Goal: Obtain resource: Obtain resource

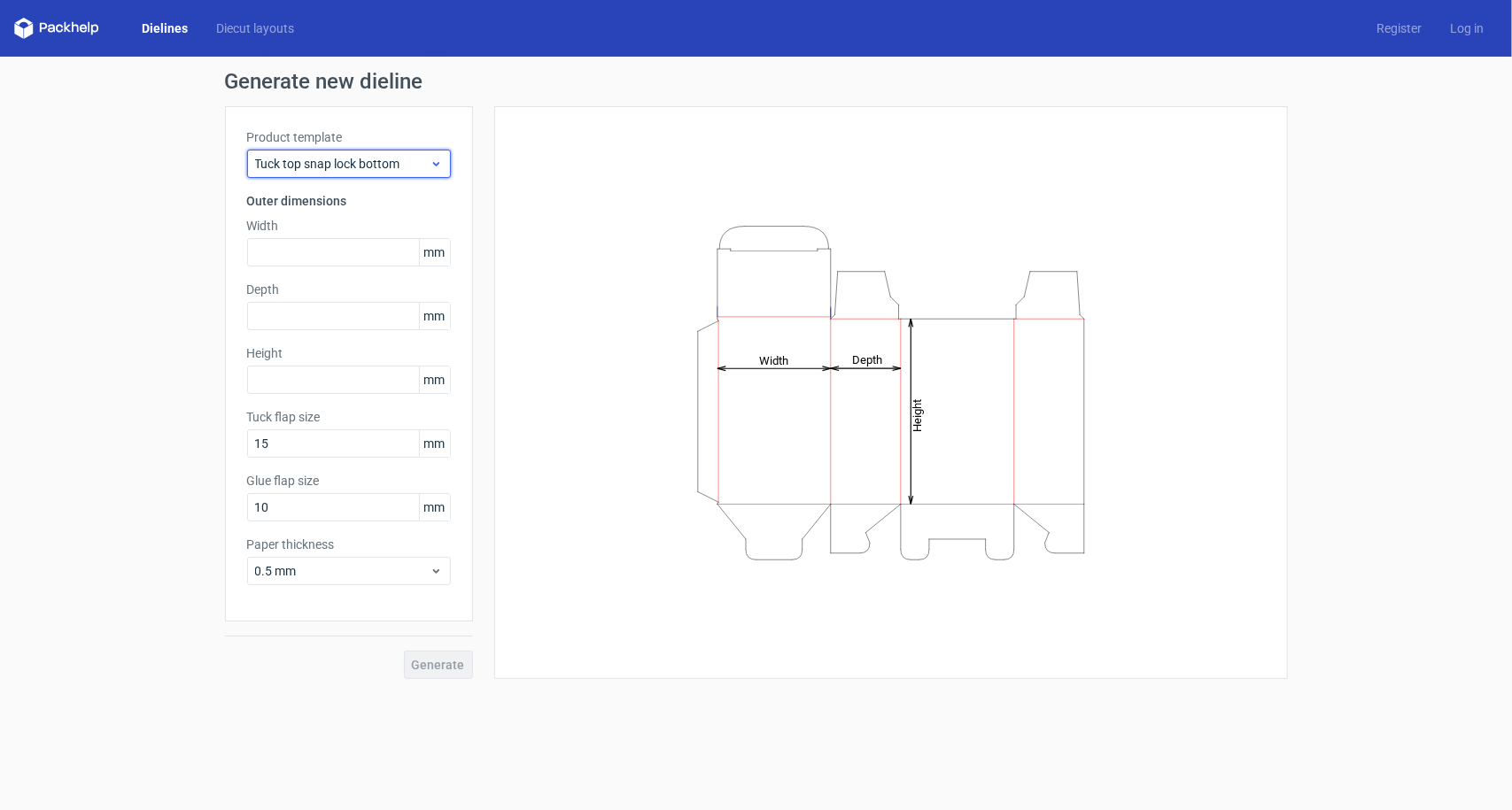
click at [355, 173] on div "Tuck top snap lock bottom" at bounding box center [348, 164] width 204 height 28
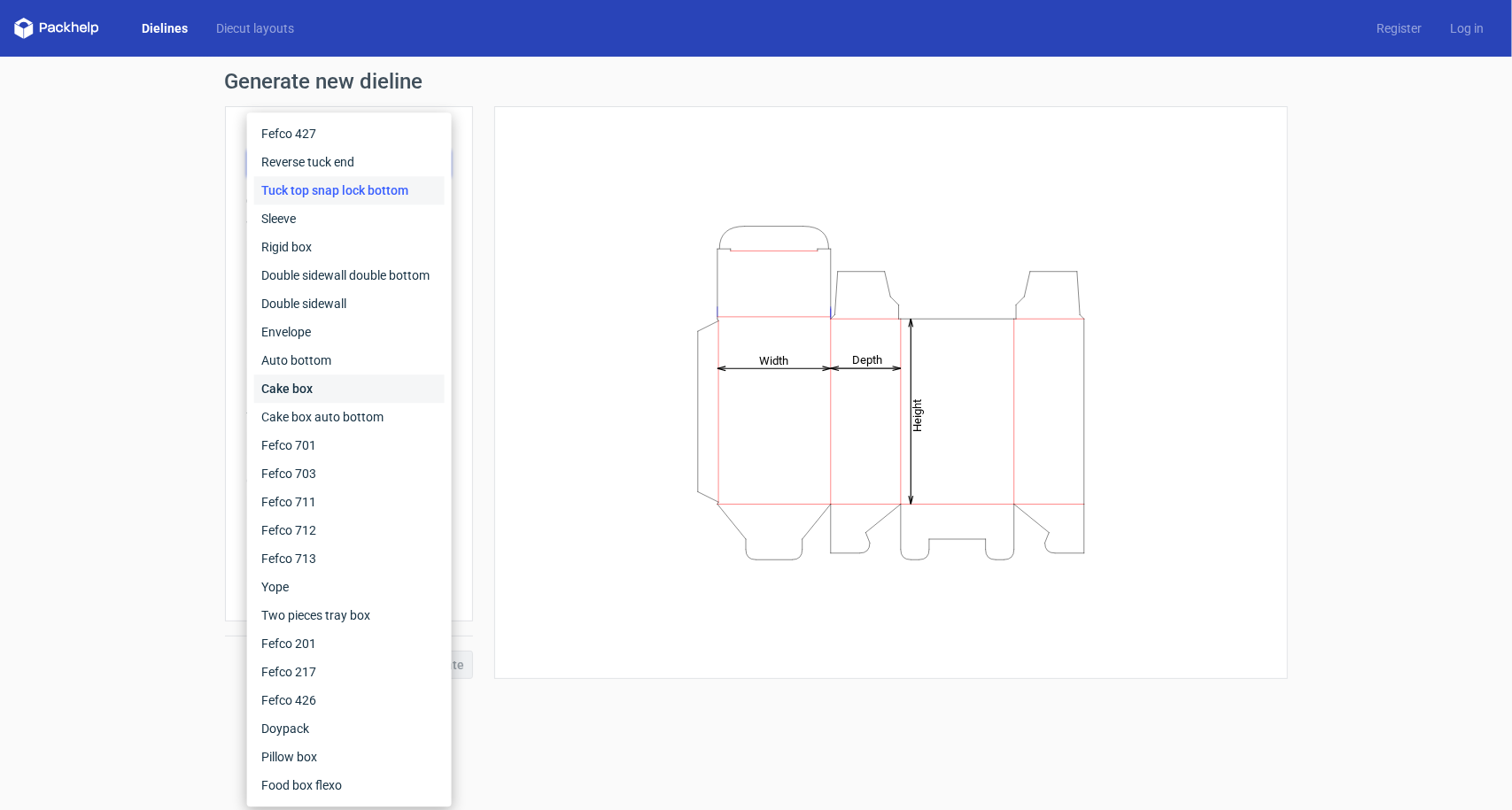
click at [298, 385] on div "Cake box" at bounding box center [349, 388] width 191 height 28
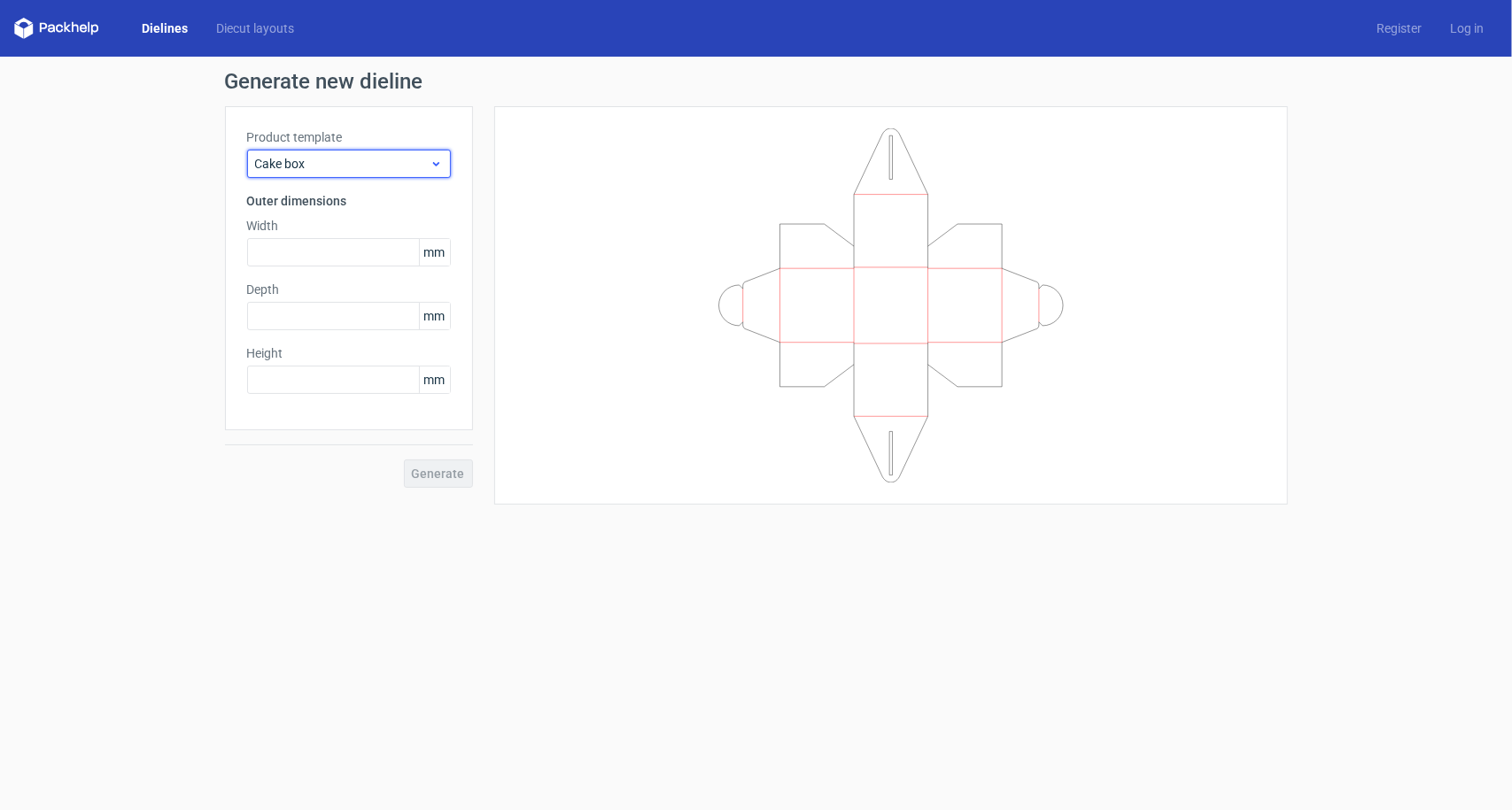
click at [326, 169] on span "Cake box" at bounding box center [342, 163] width 174 height 18
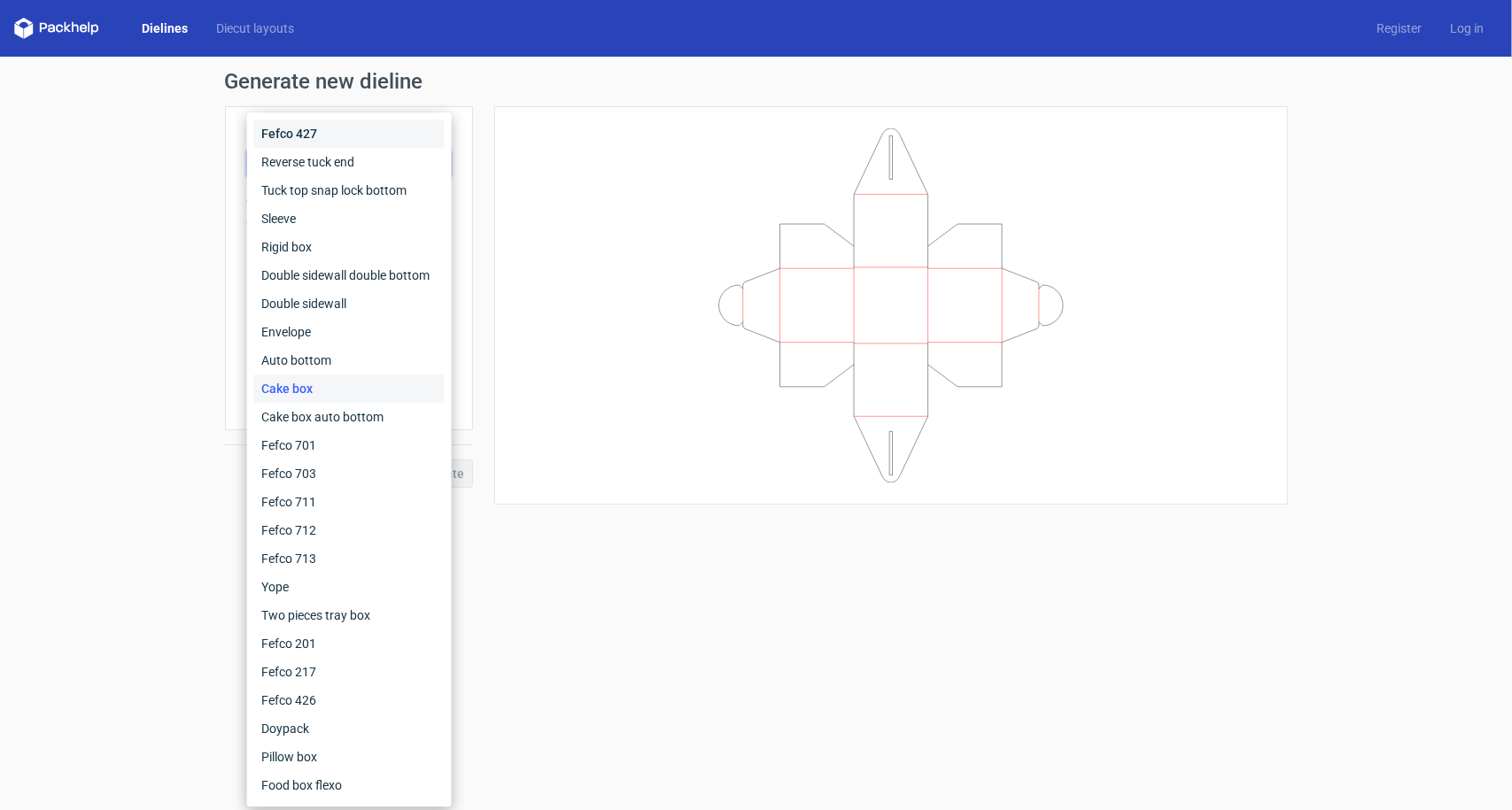
click at [302, 139] on div "Fefco 427" at bounding box center [349, 133] width 191 height 28
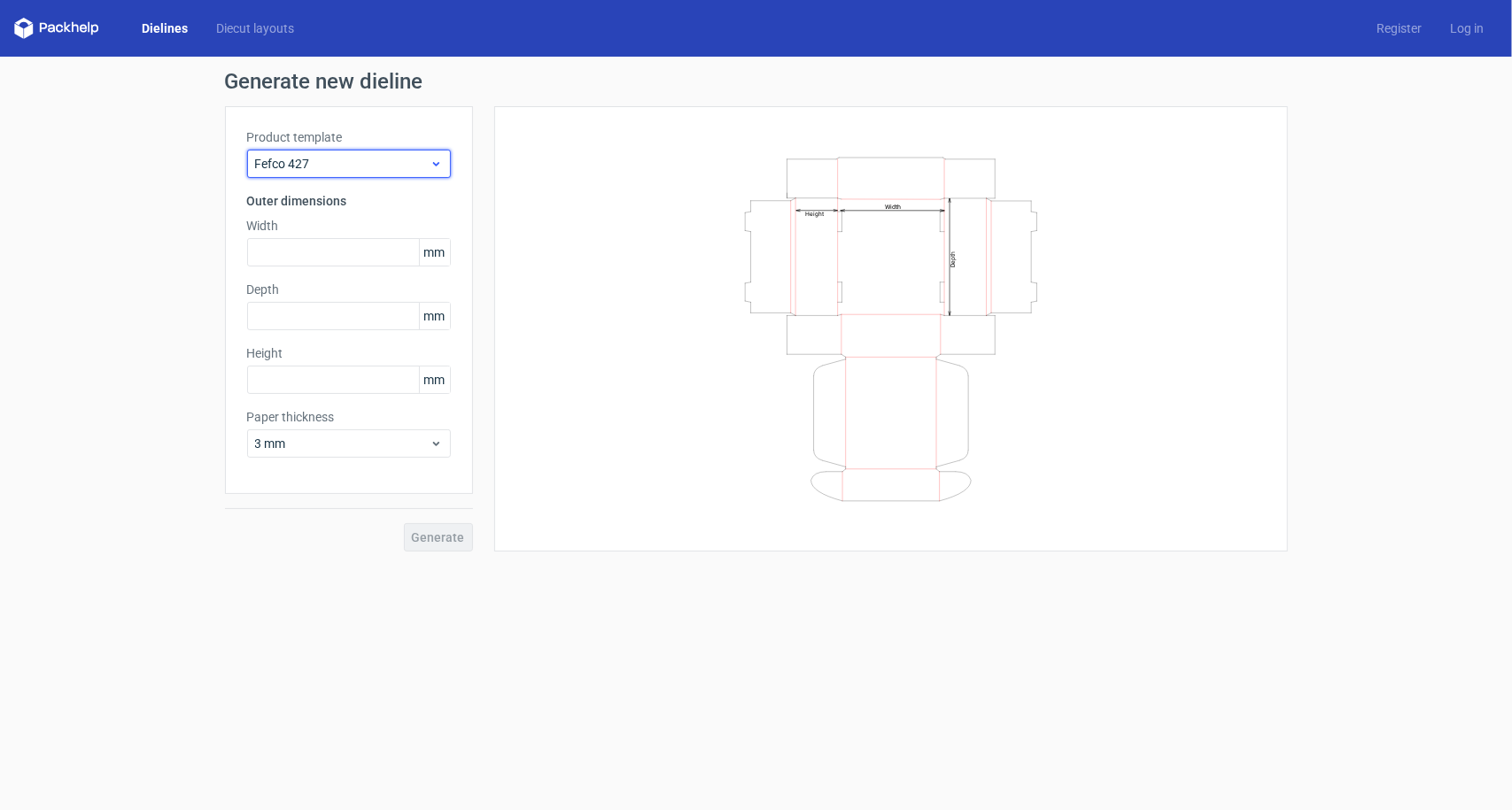
click at [369, 161] on span "Fefco 427" at bounding box center [342, 163] width 174 height 18
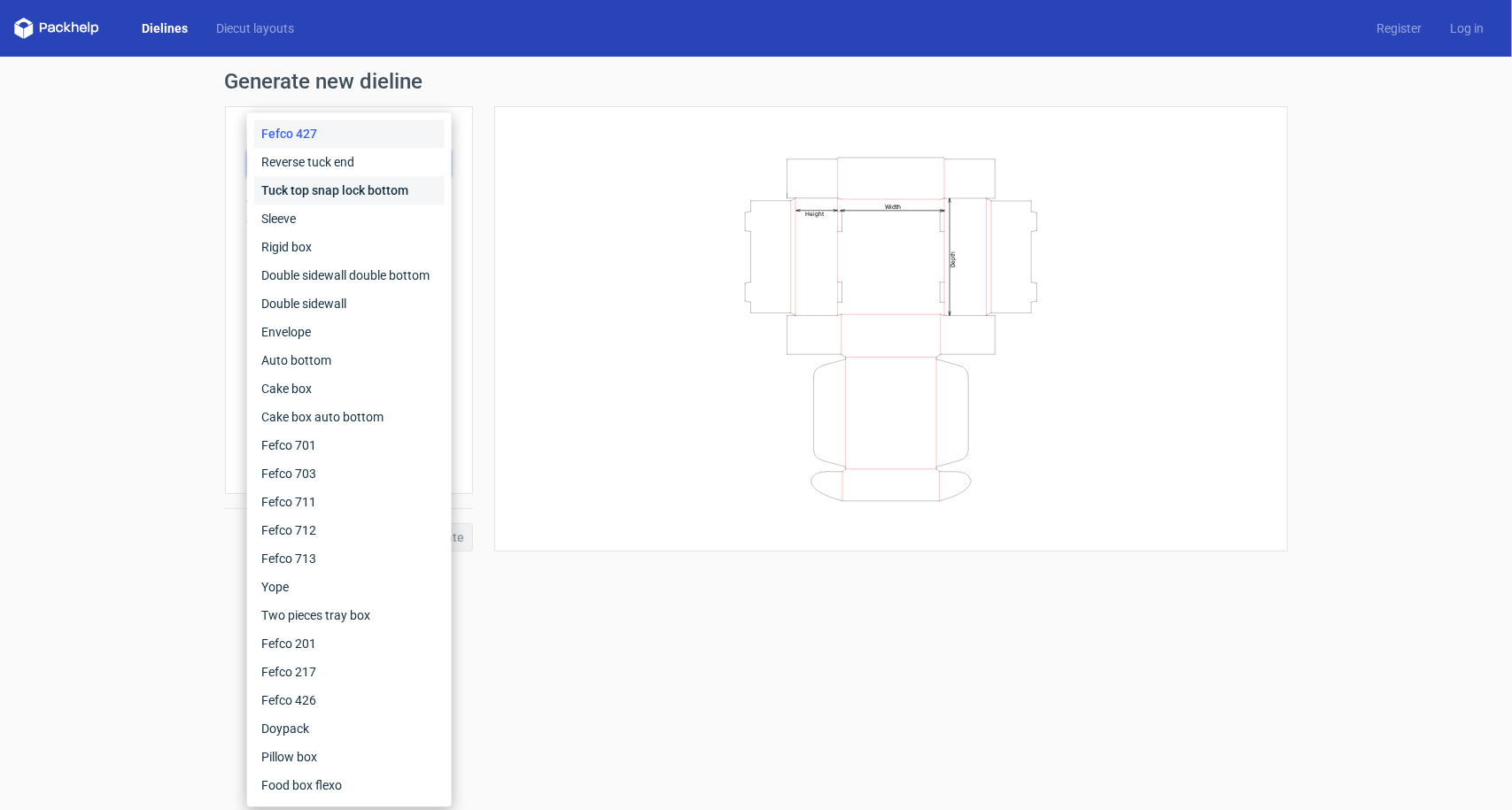
click at [351, 195] on div "Tuck top snap lock bottom" at bounding box center [349, 190] width 191 height 28
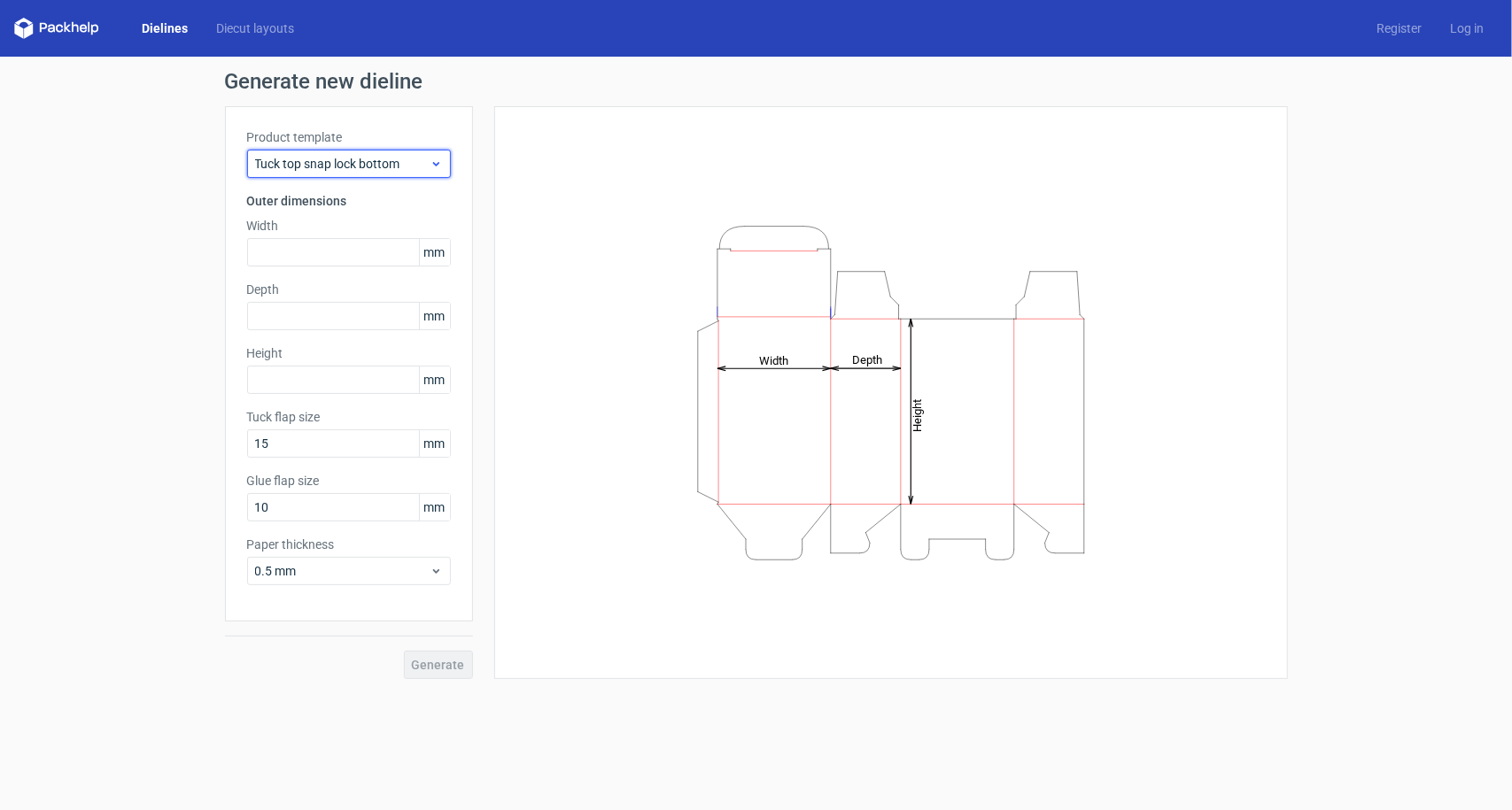
click at [331, 167] on span "Tuck top snap lock bottom" at bounding box center [342, 163] width 174 height 18
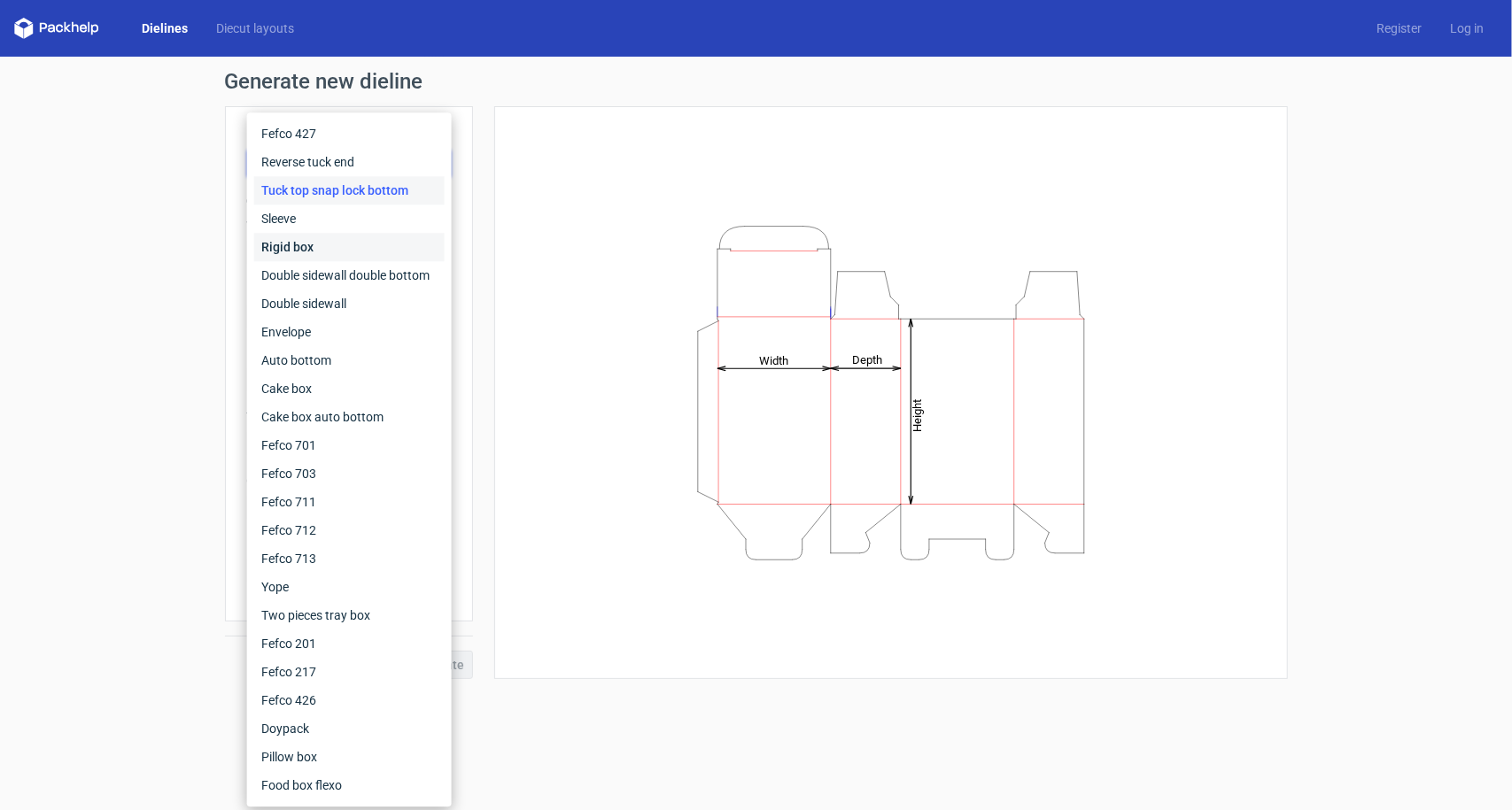
click at [310, 246] on div "Rigid box" at bounding box center [349, 247] width 191 height 28
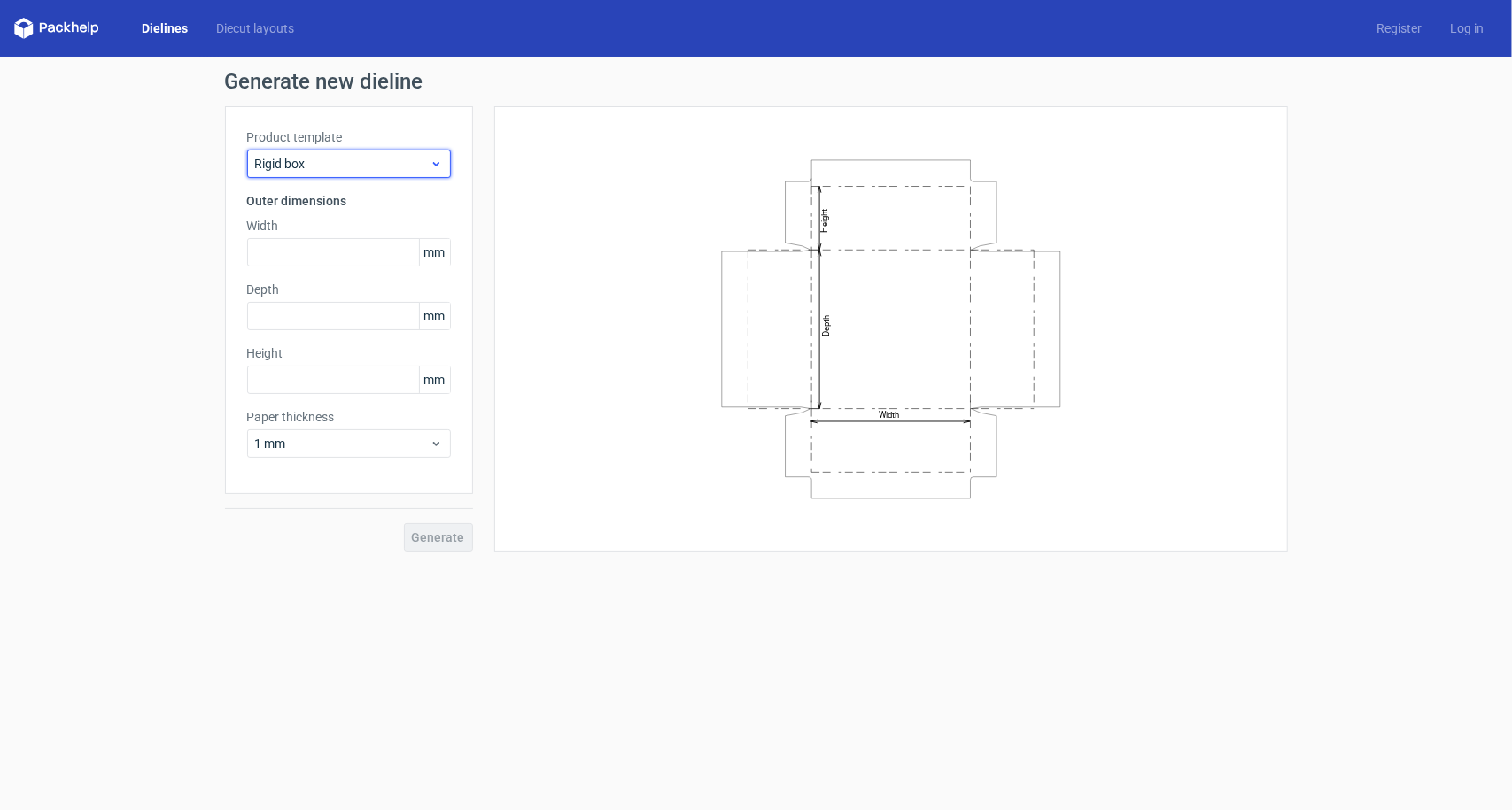
click at [346, 150] on div "Rigid box" at bounding box center [348, 164] width 204 height 28
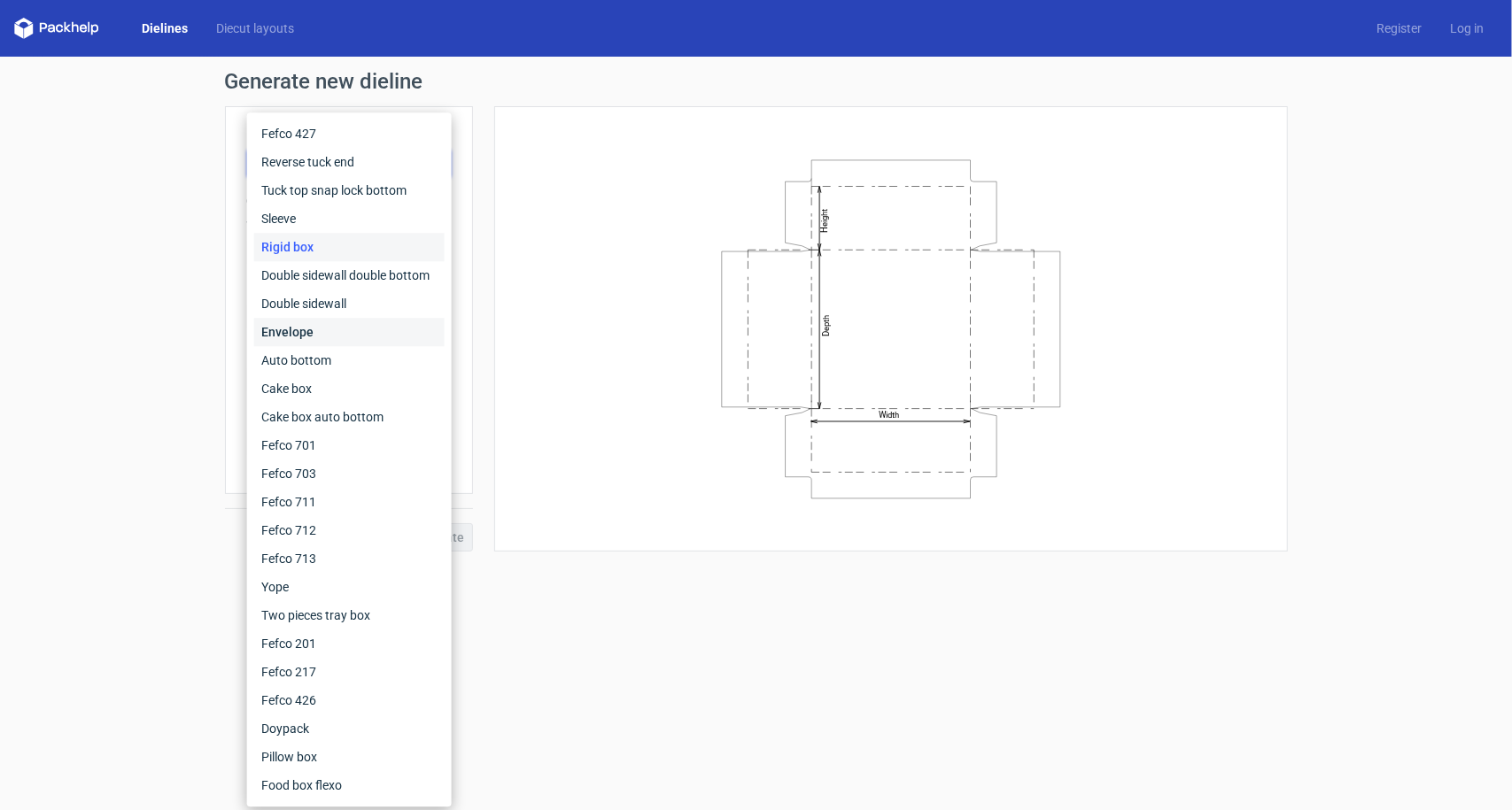
click at [317, 318] on div "Envelope" at bounding box center [349, 332] width 191 height 28
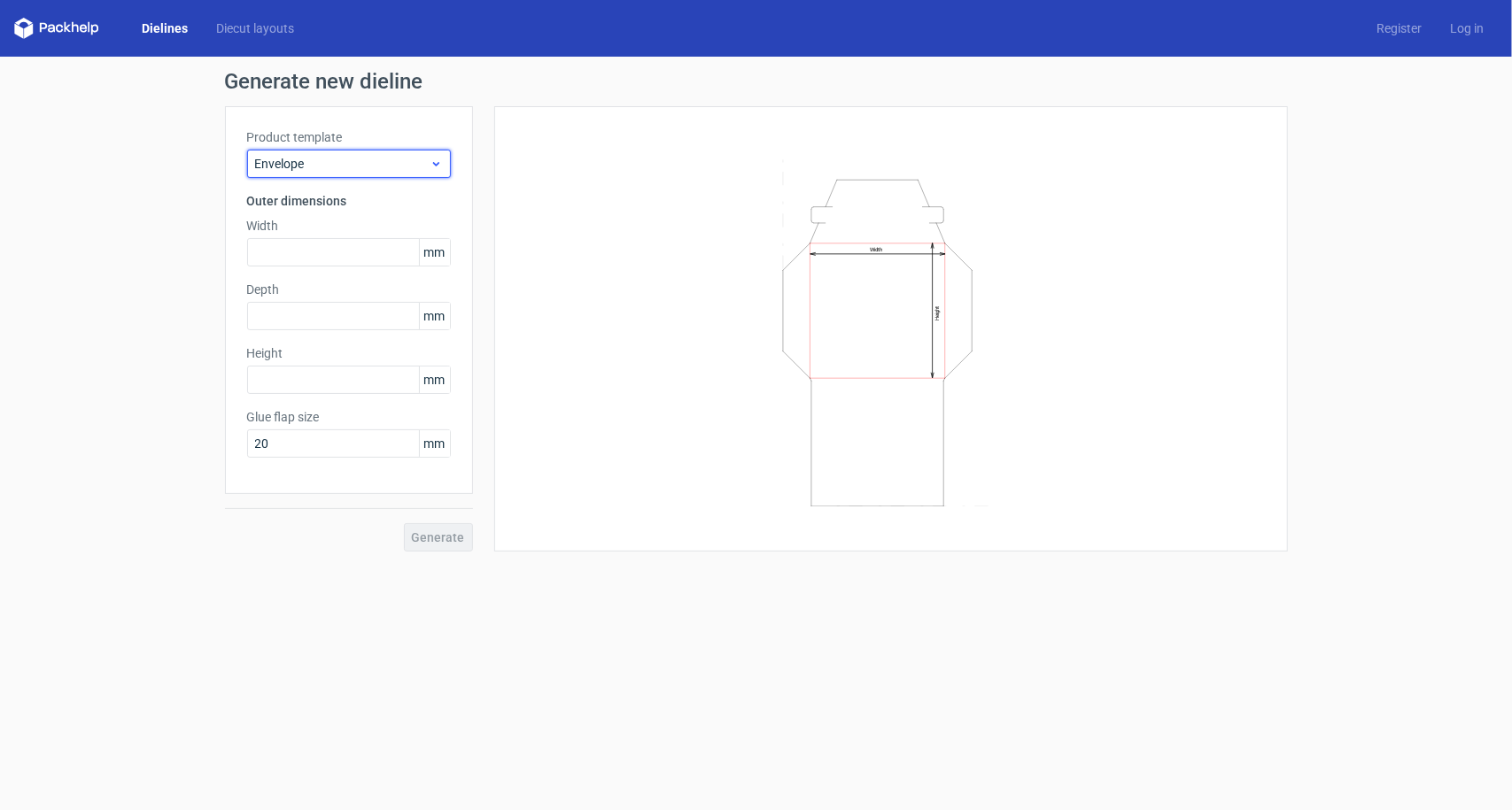
click at [379, 168] on span "Envelope" at bounding box center [342, 163] width 174 height 18
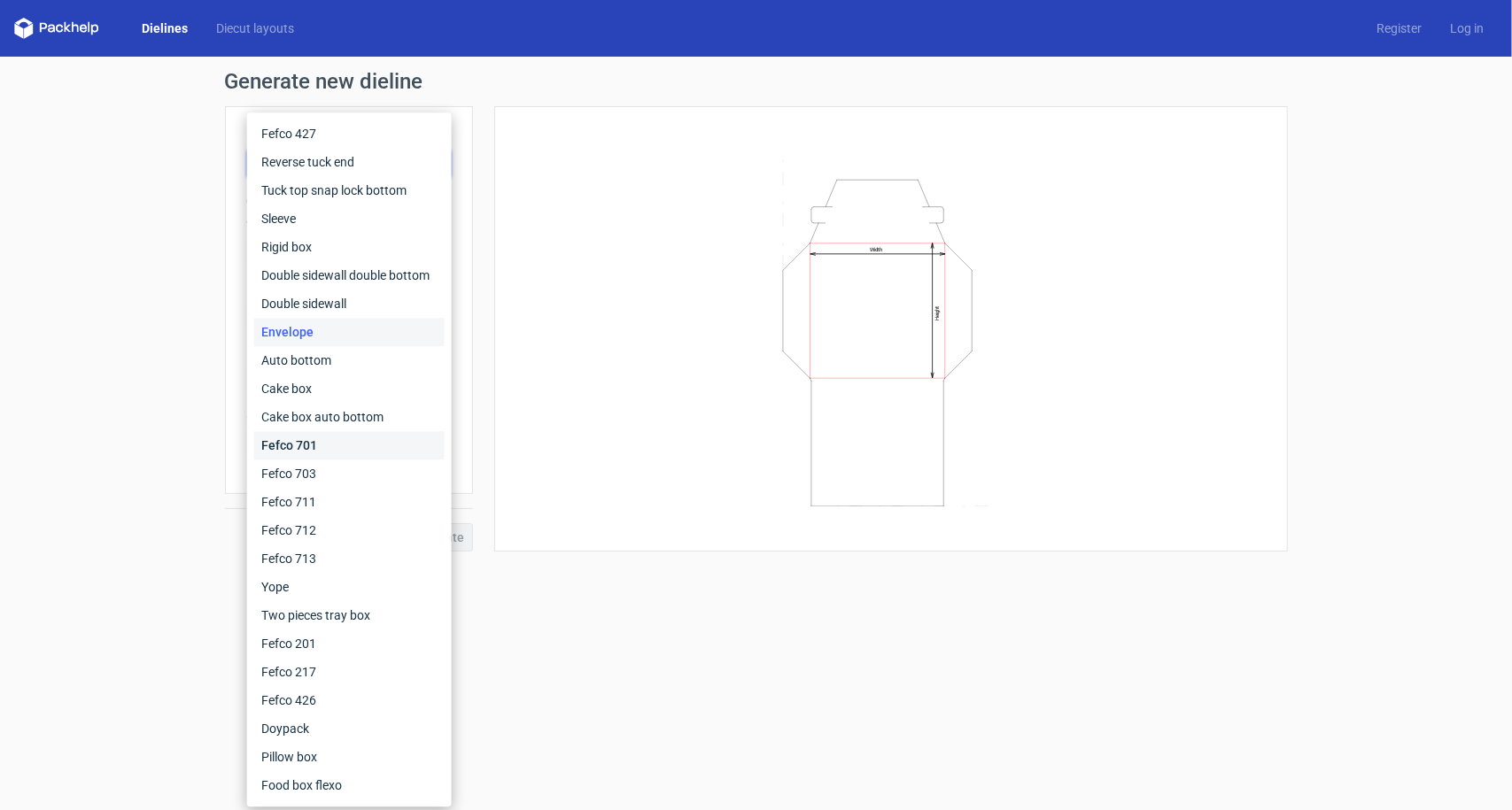
click at [330, 451] on div "Fefco 701" at bounding box center [349, 445] width 191 height 28
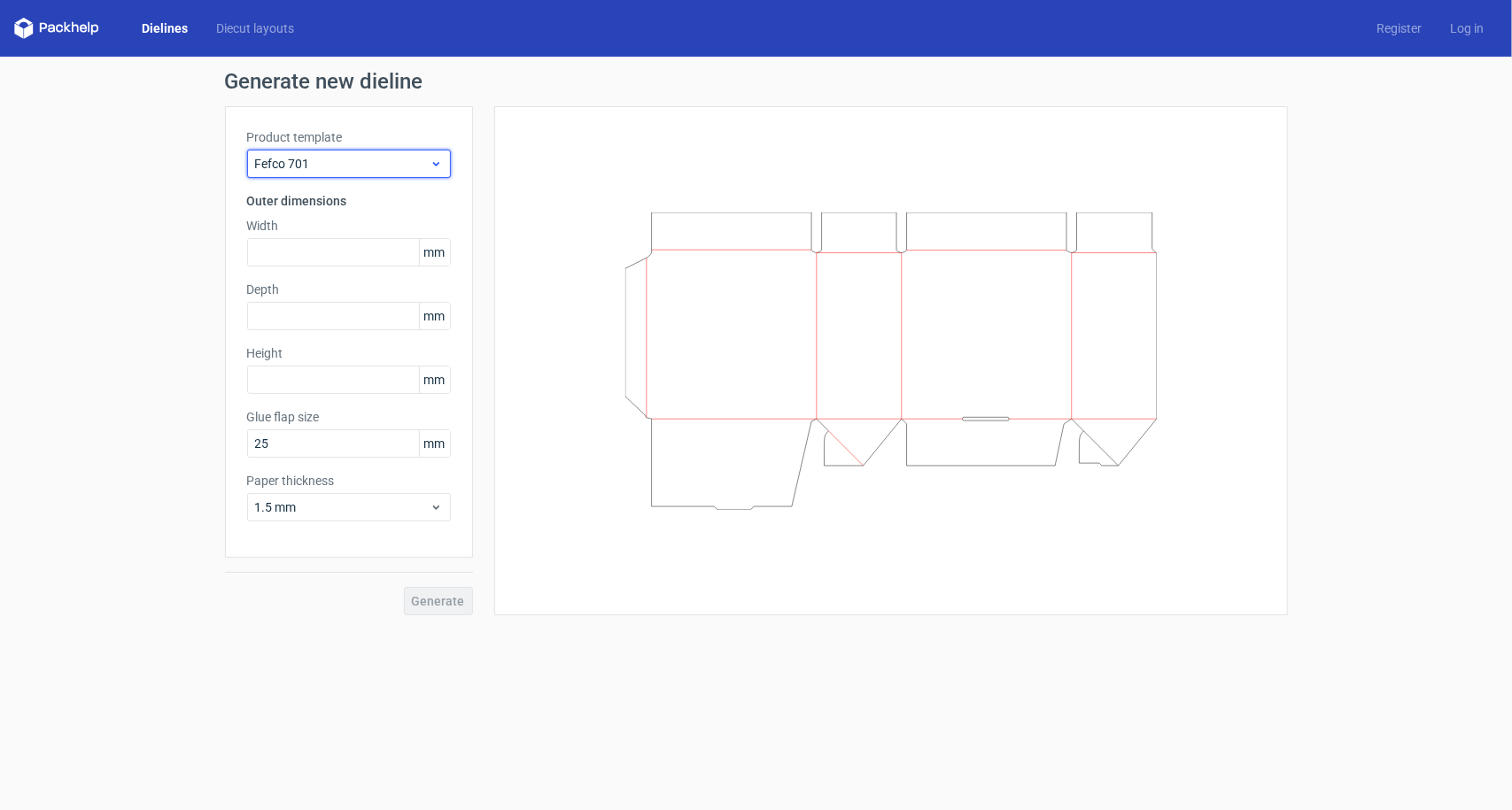
click at [369, 159] on span "Fefco 701" at bounding box center [342, 163] width 174 height 18
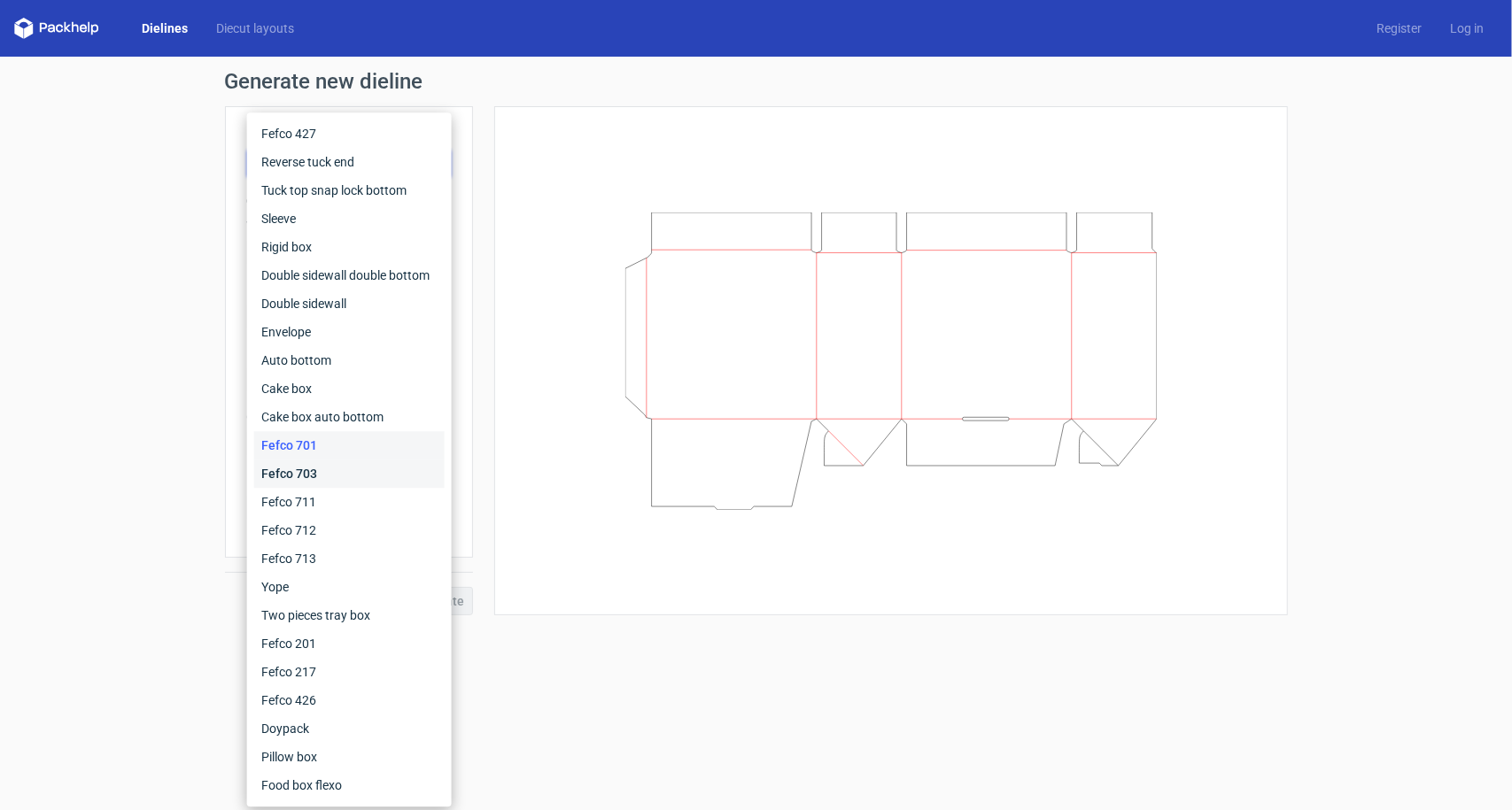
click at [316, 479] on div "Fefco 703" at bounding box center [349, 474] width 191 height 28
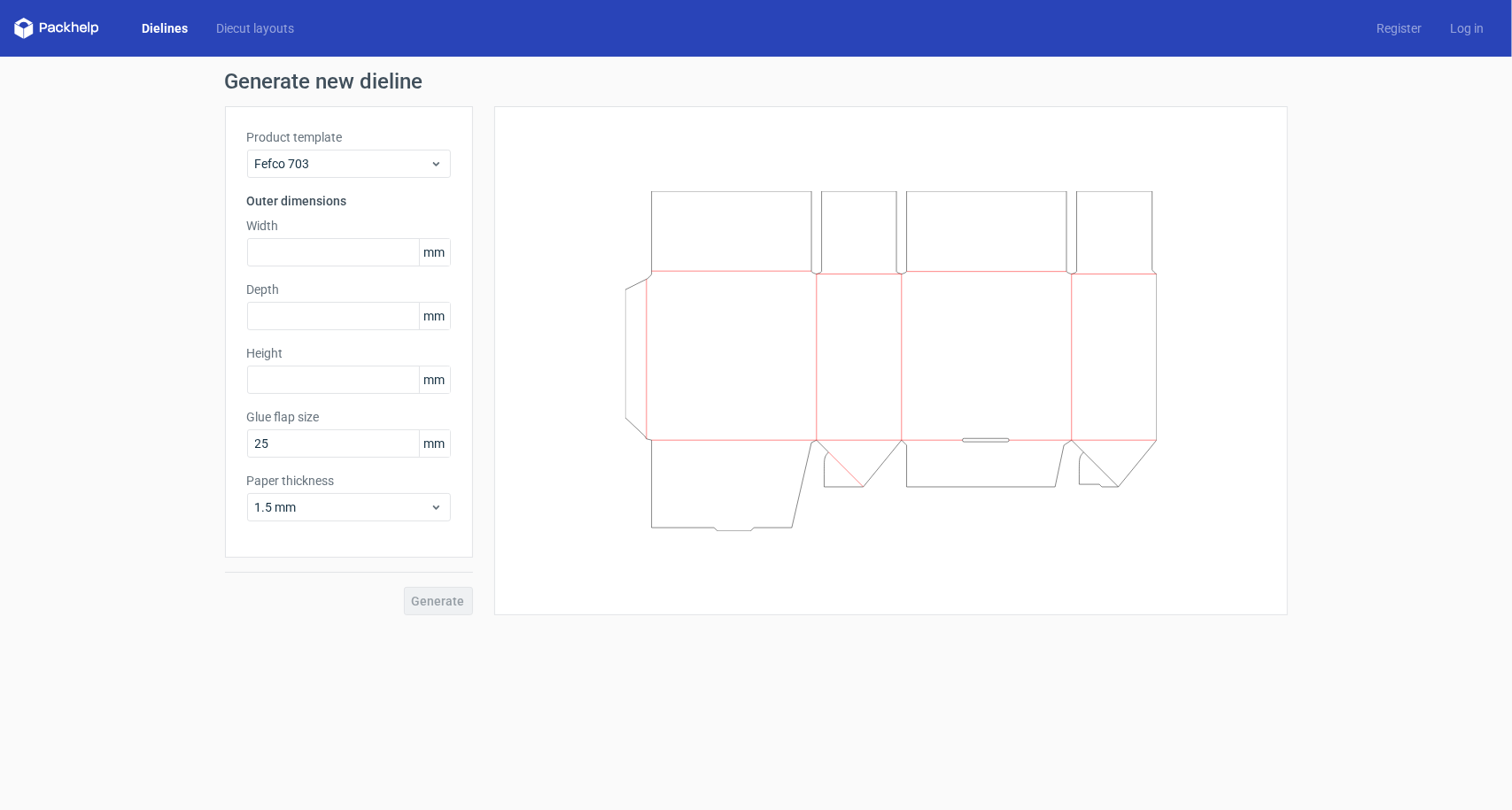
click at [326, 144] on label "Product template" at bounding box center [348, 137] width 204 height 18
click at [324, 156] on span "Fefco 703" at bounding box center [342, 163] width 174 height 18
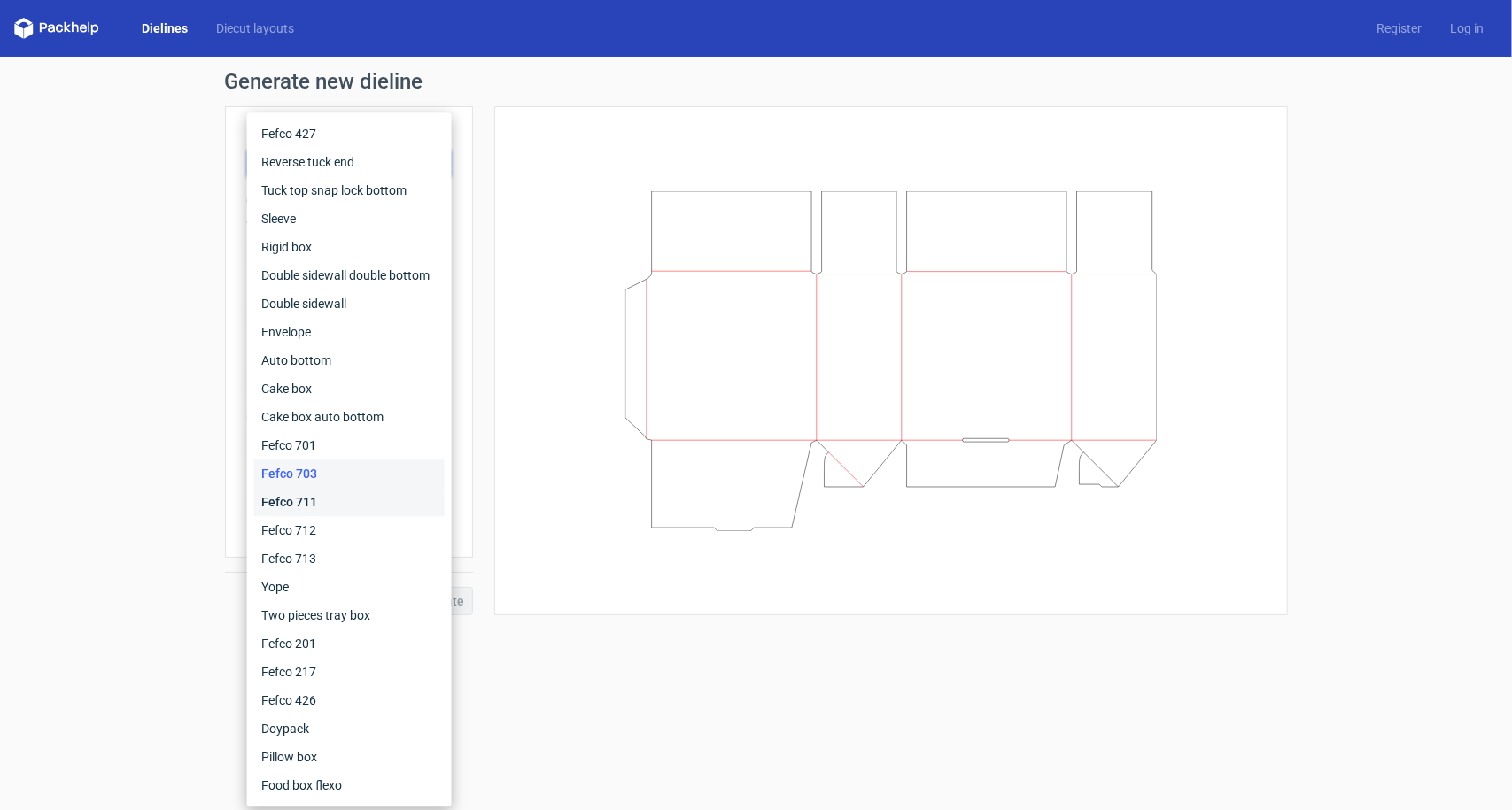
click at [308, 515] on div "Fefco 711" at bounding box center [349, 502] width 191 height 28
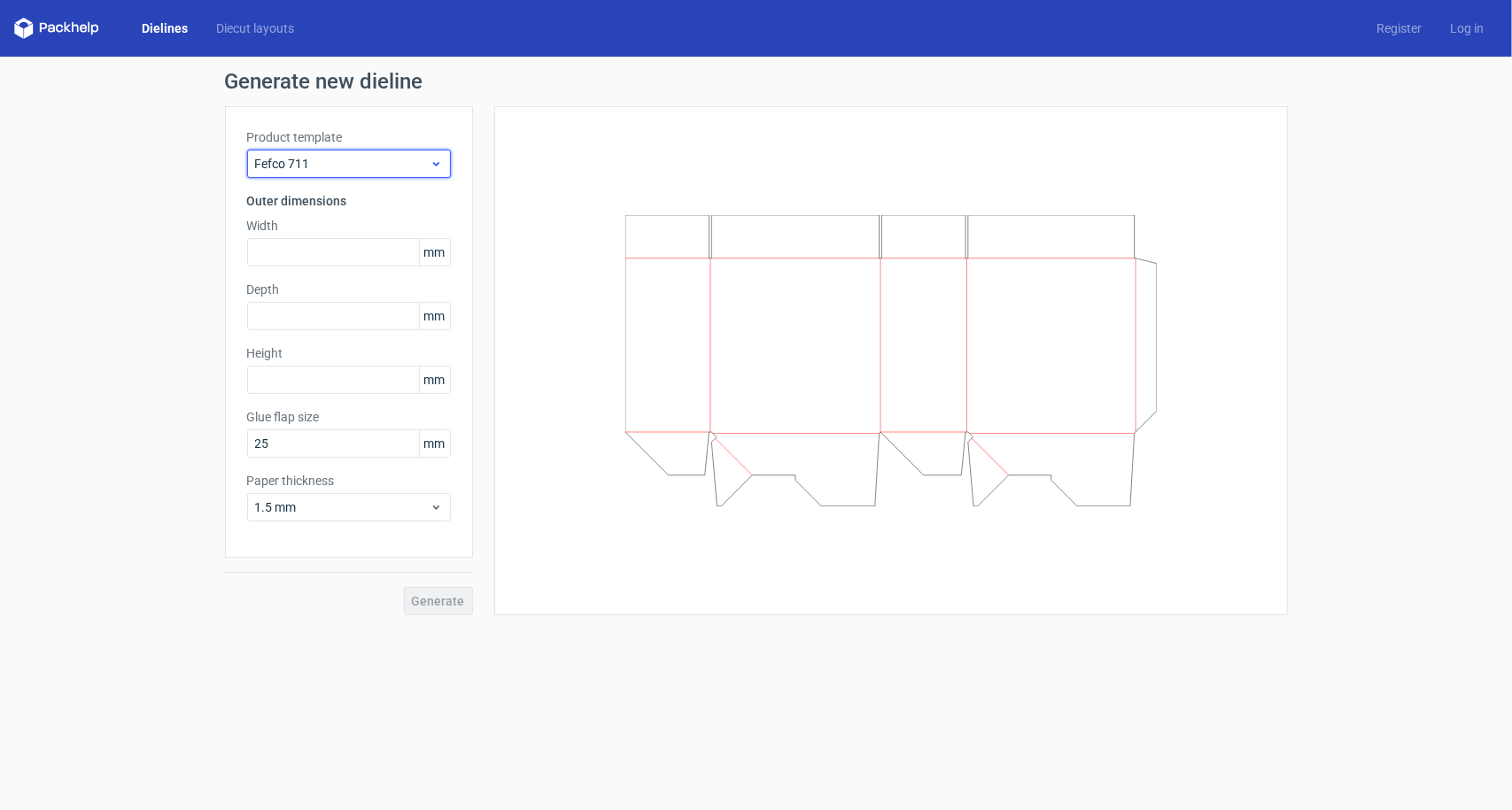
click at [338, 159] on span "Fefco 711" at bounding box center [342, 163] width 174 height 18
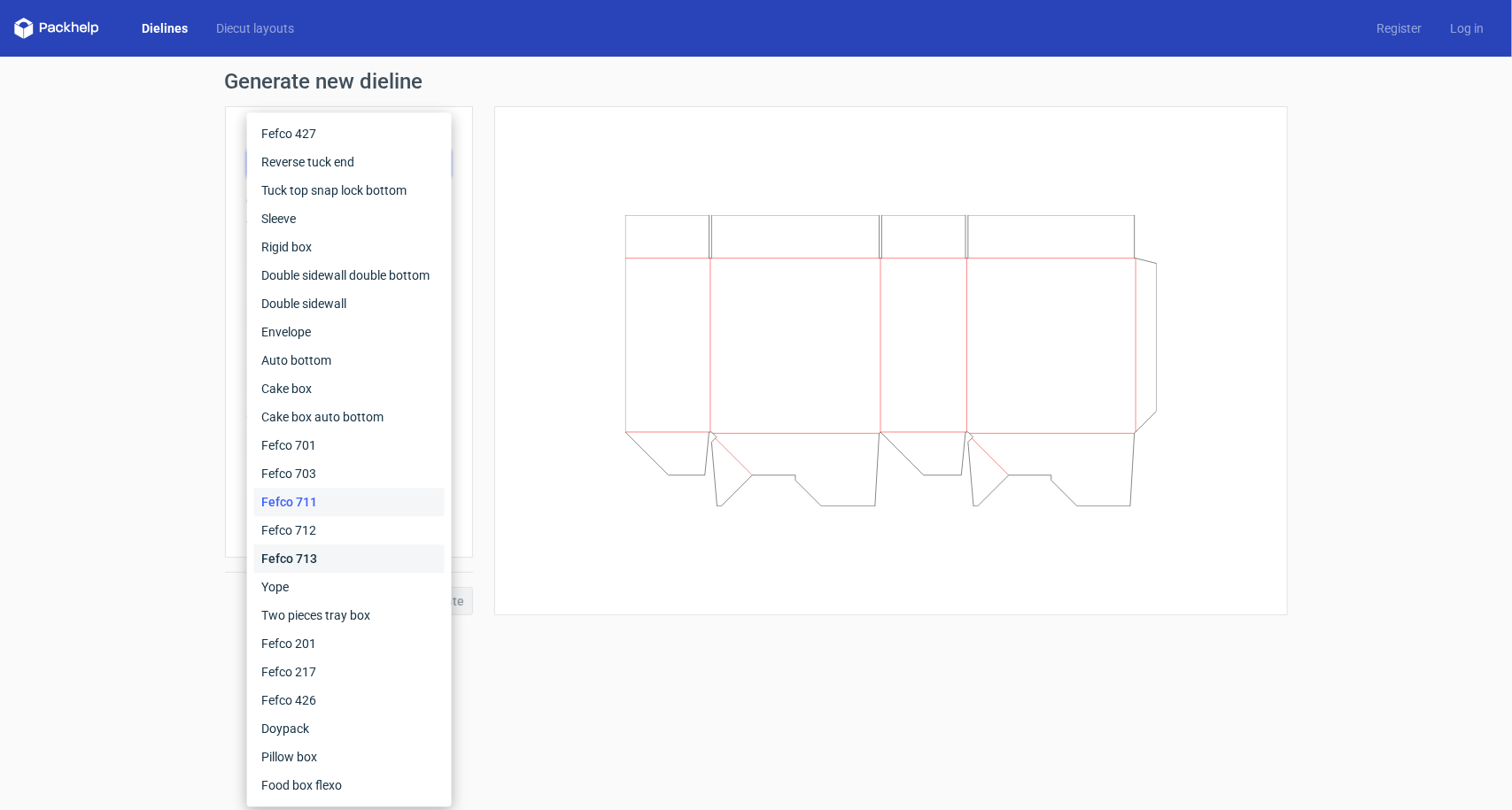
click at [326, 555] on div "Fefco 713" at bounding box center [349, 559] width 191 height 28
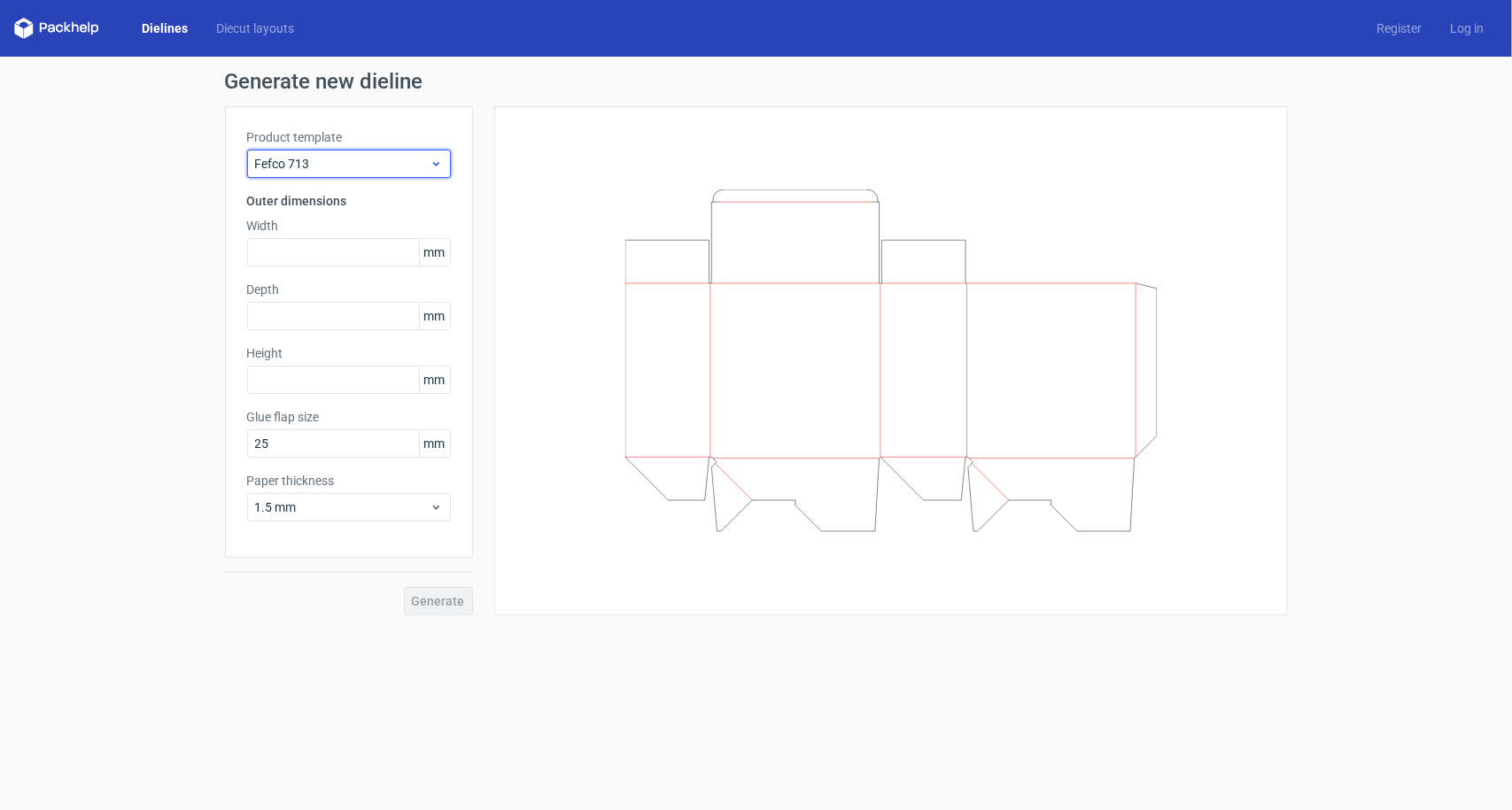
click at [330, 162] on span "Fefco 713" at bounding box center [342, 163] width 174 height 18
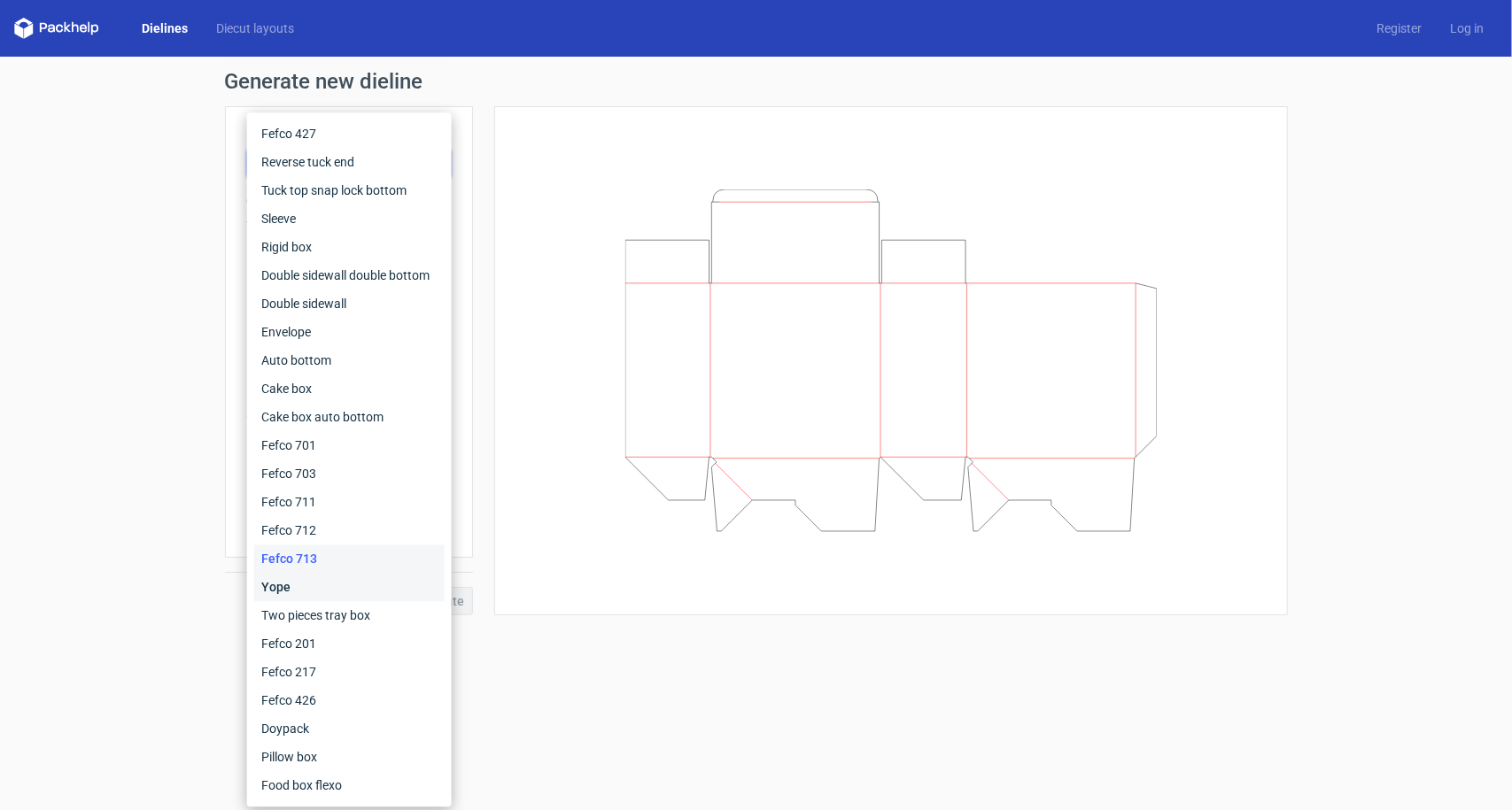
click at [318, 580] on div "Yope" at bounding box center [349, 587] width 191 height 28
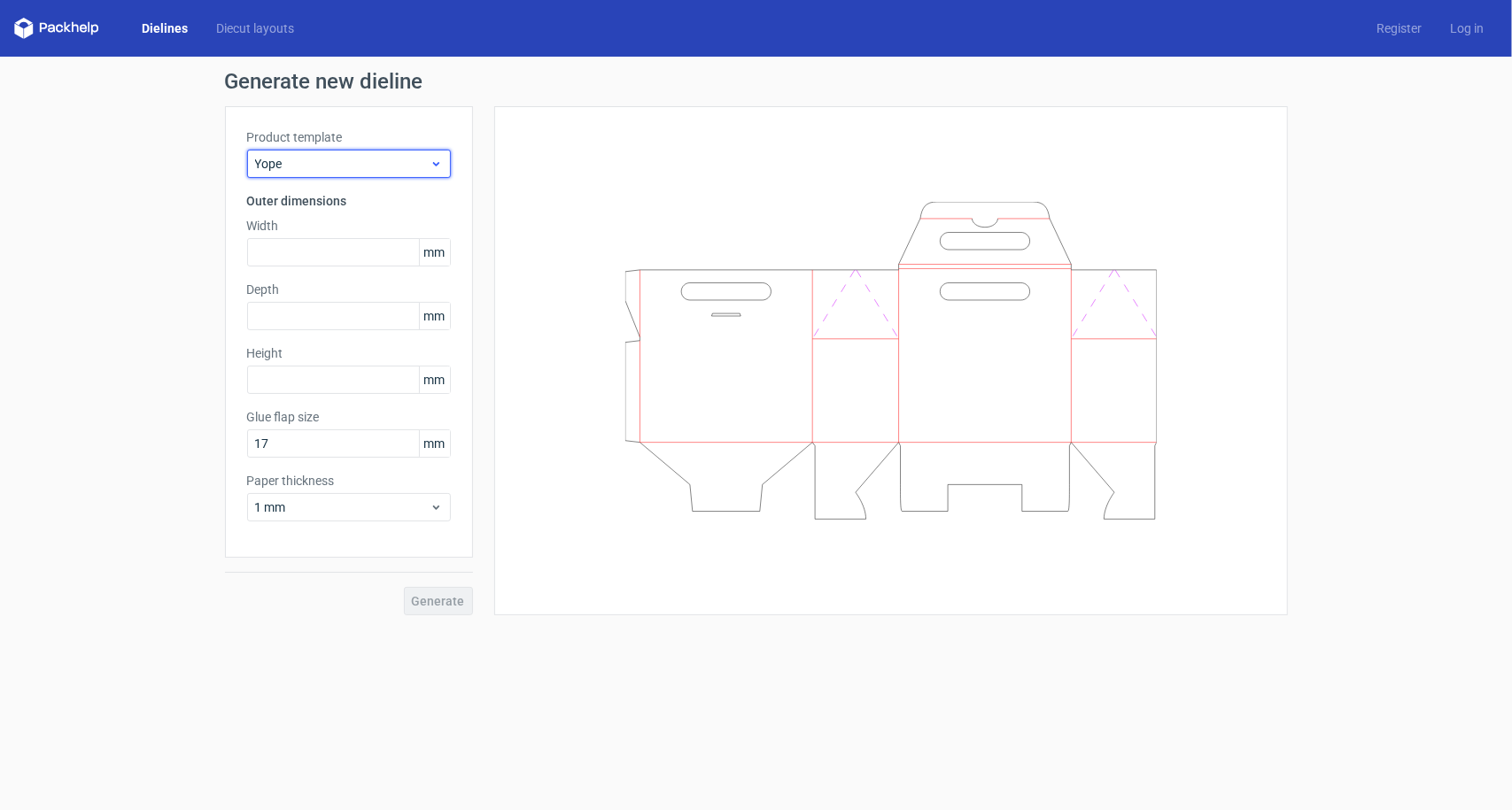
click at [335, 170] on span "Yope" at bounding box center [342, 163] width 174 height 18
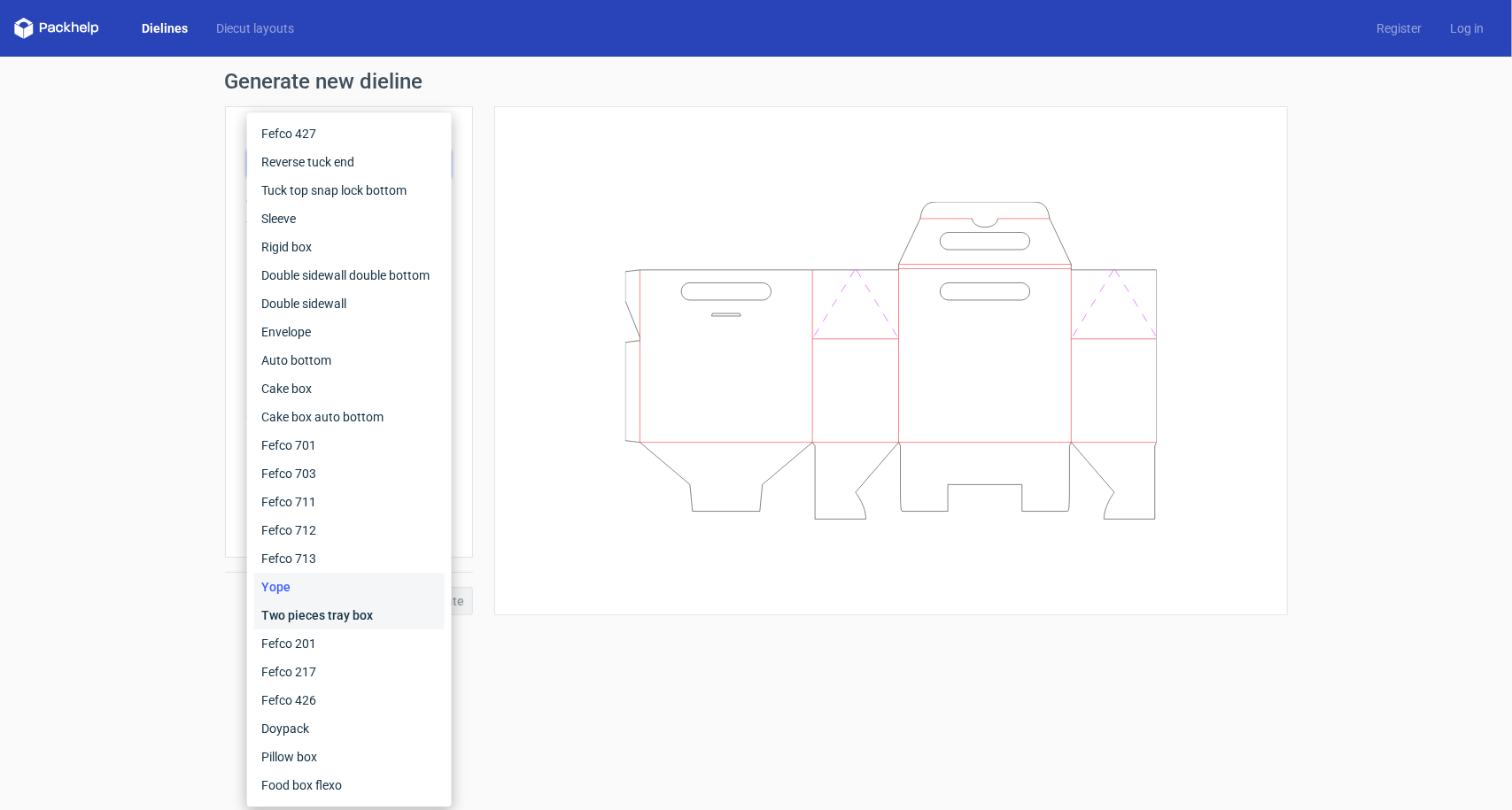
click at [310, 618] on div "Two pieces tray box" at bounding box center [349, 615] width 191 height 28
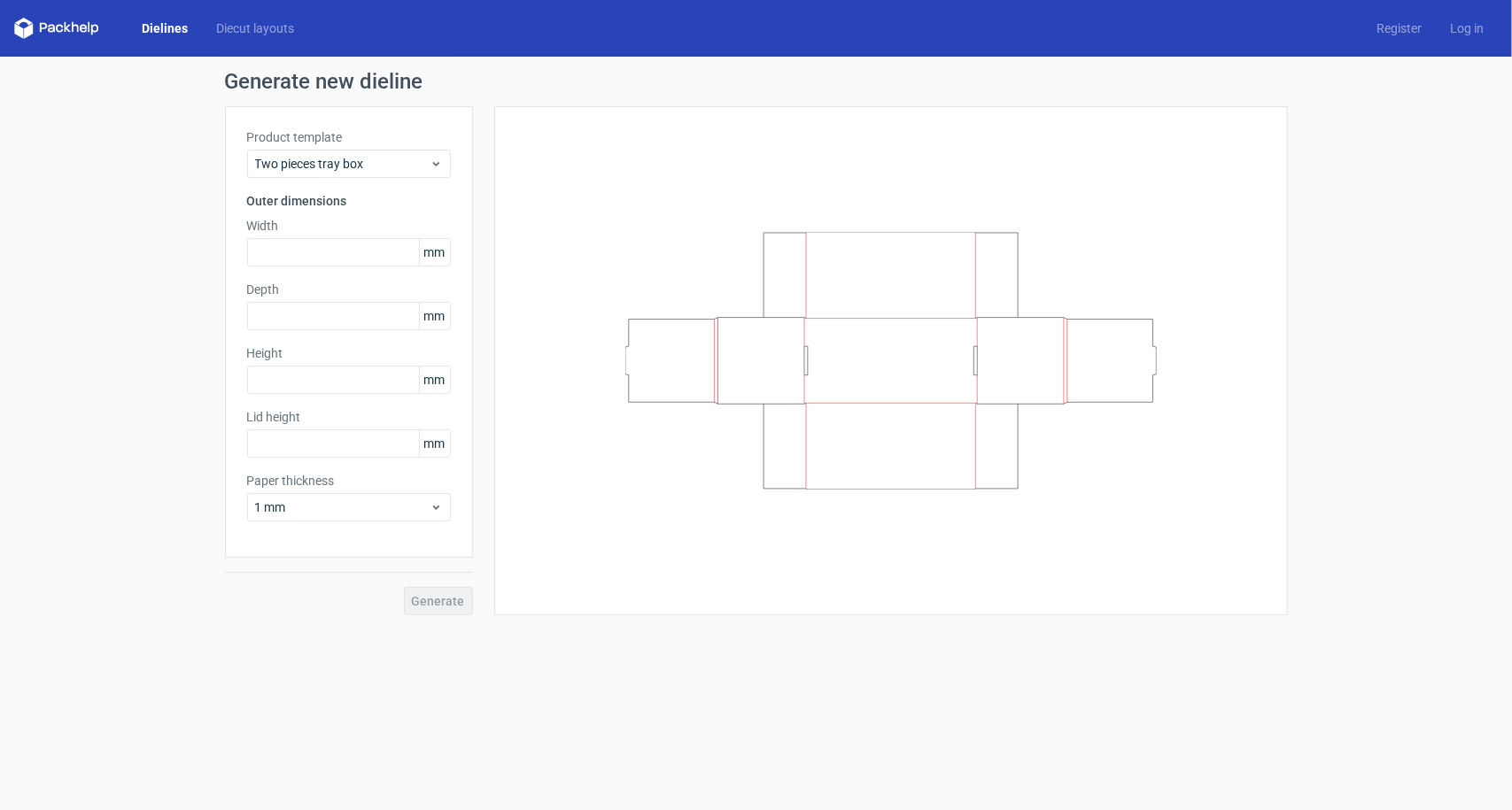
click at [324, 179] on div "Product template Two pieces tray box Outer dimensions Width mm Depth mm Height …" at bounding box center [349, 331] width 248 height 452
click at [325, 175] on div "Two pieces tray box" at bounding box center [348, 164] width 204 height 28
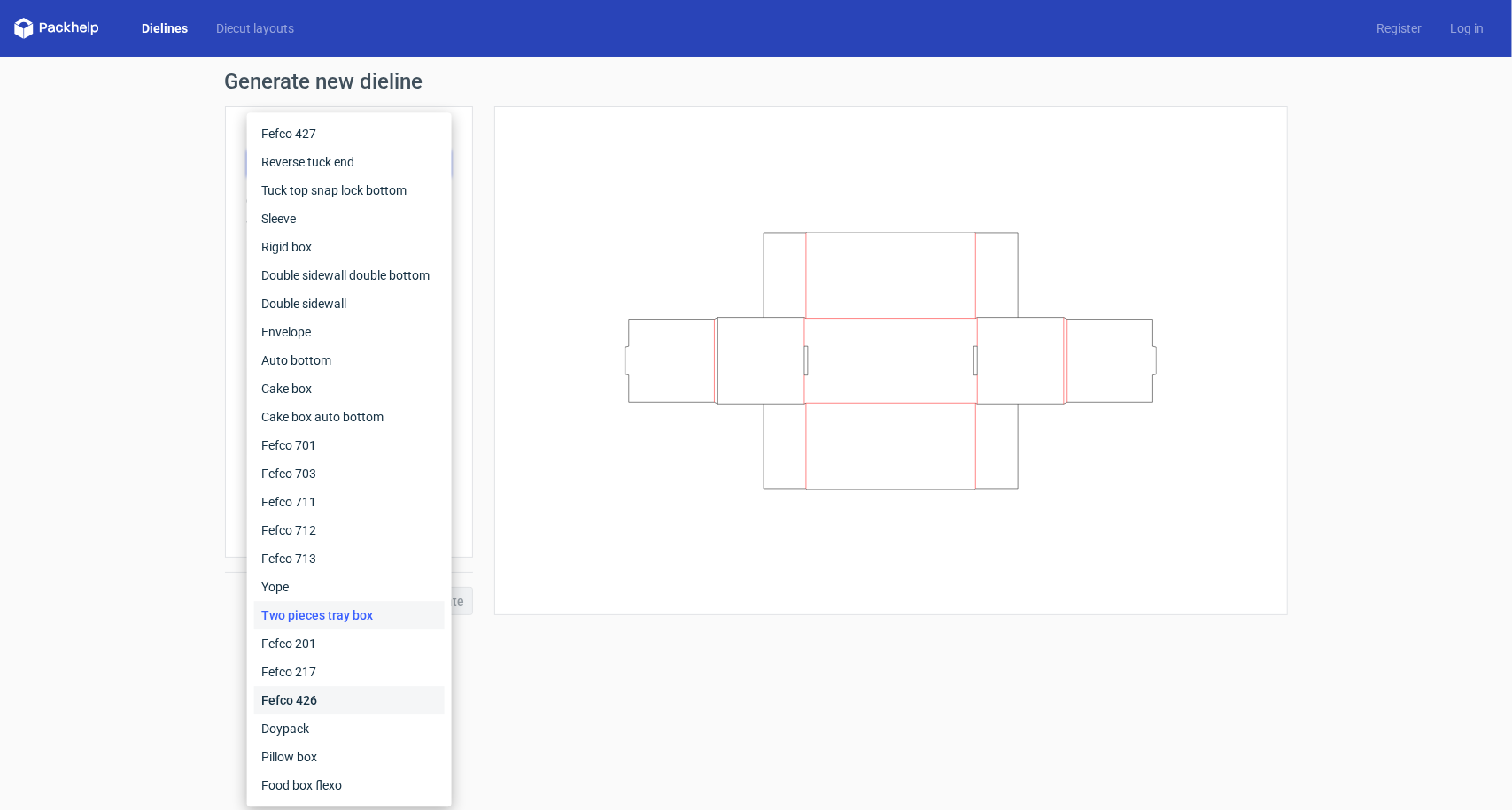
click at [331, 707] on div "Fefco 426" at bounding box center [349, 700] width 191 height 28
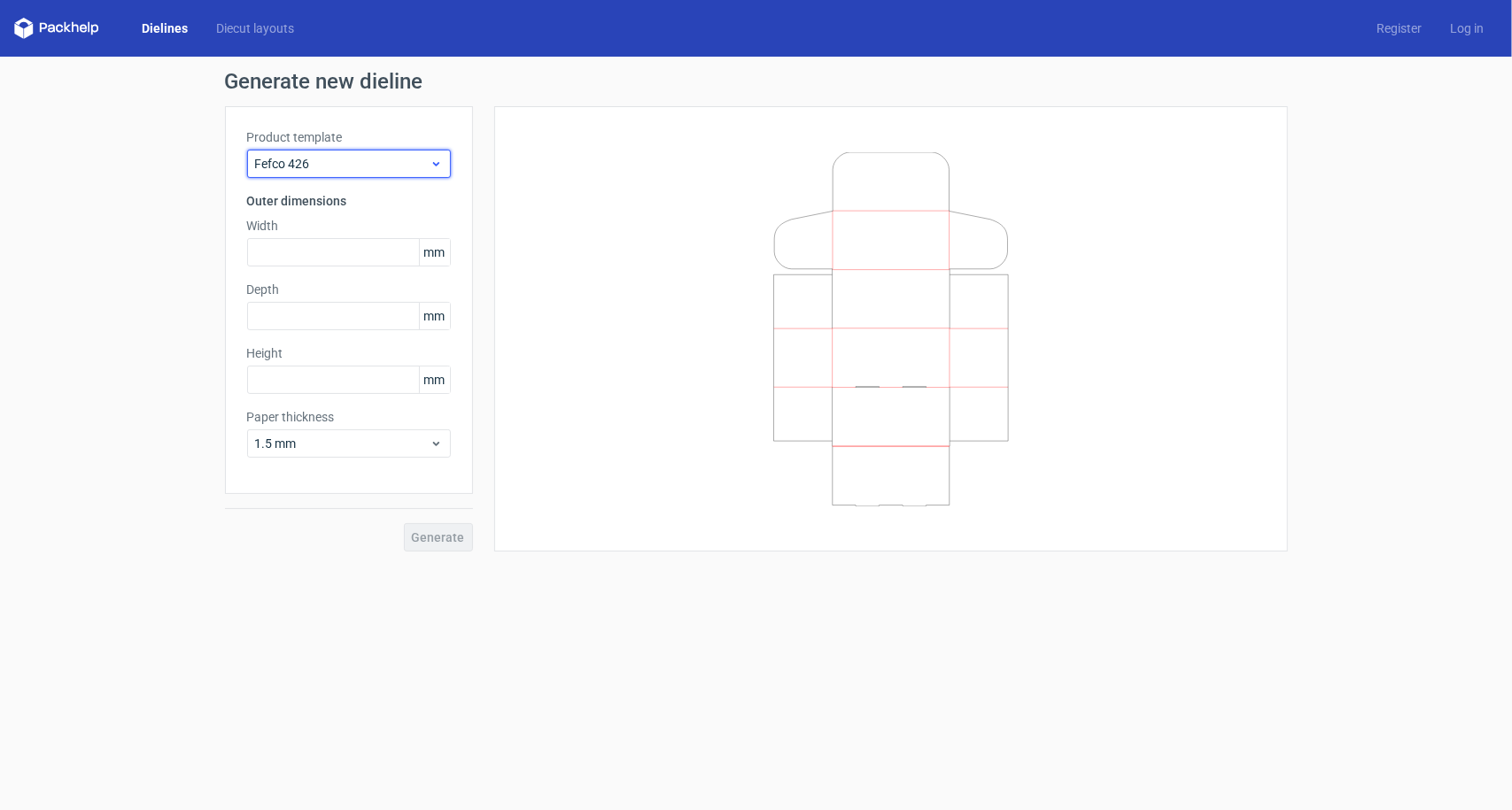
click at [344, 168] on span "Fefco 426" at bounding box center [342, 163] width 174 height 18
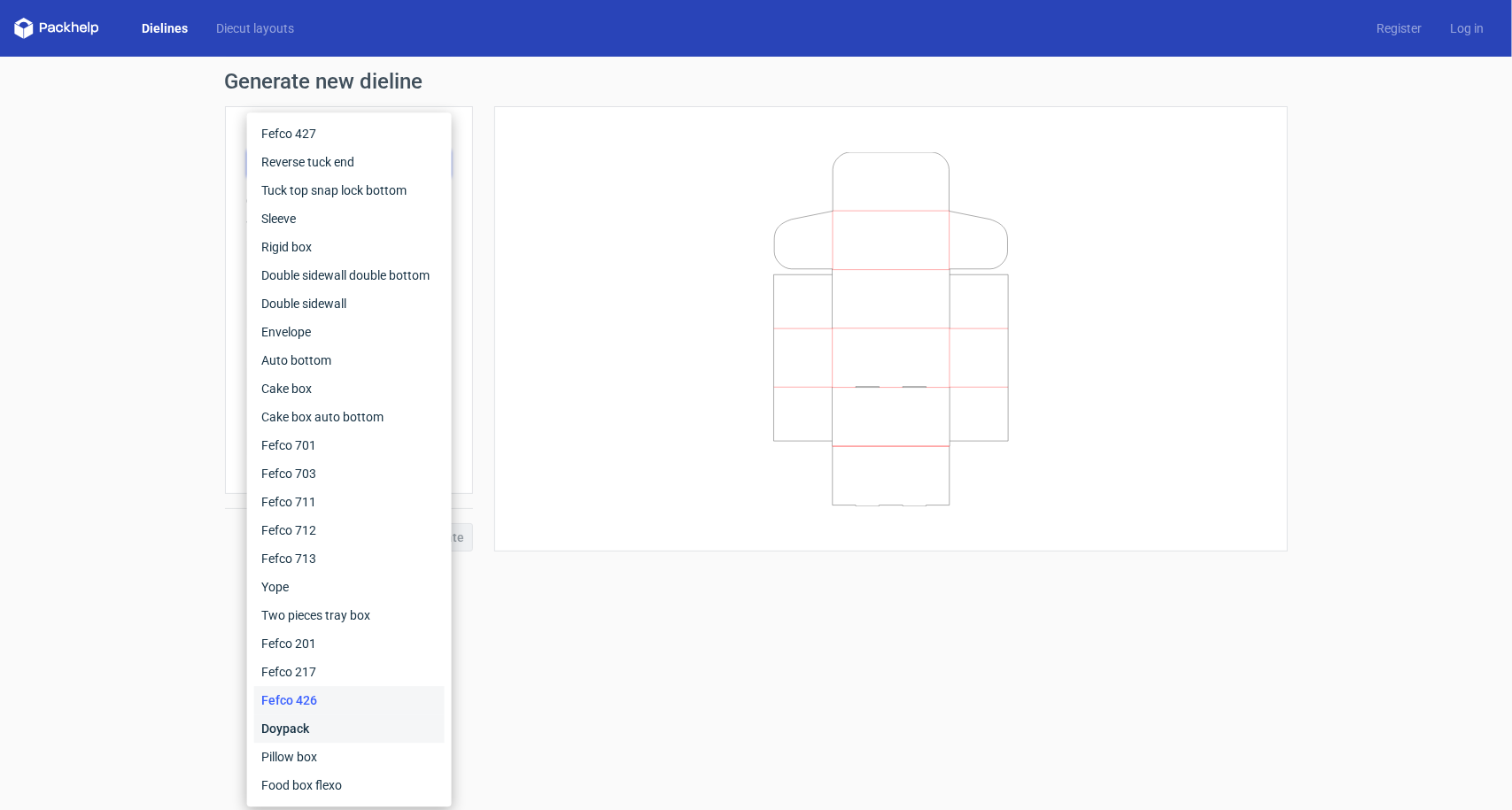
click at [297, 726] on div "Doypack" at bounding box center [349, 729] width 191 height 28
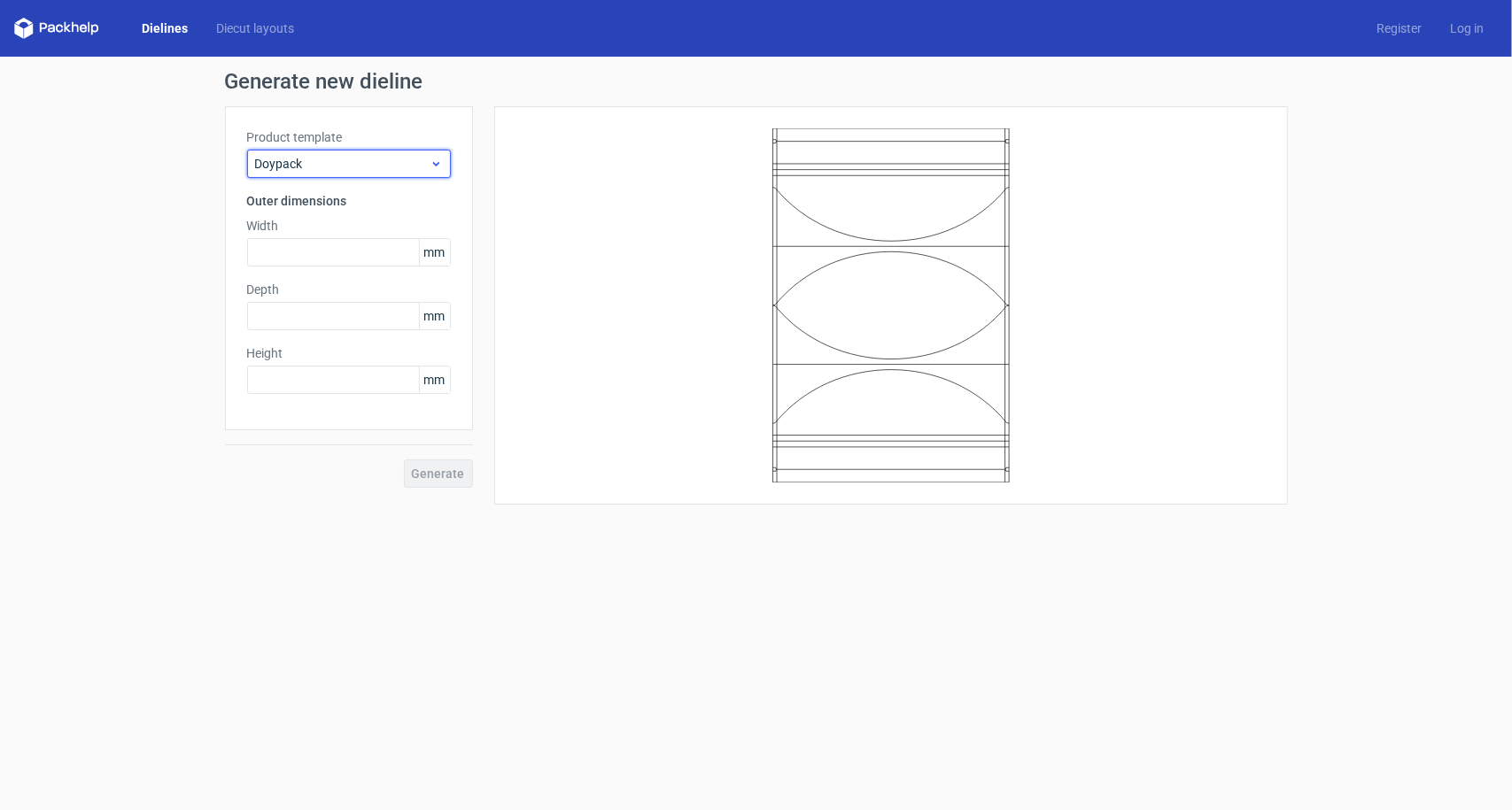
click at [344, 165] on span "Doypack" at bounding box center [342, 163] width 174 height 18
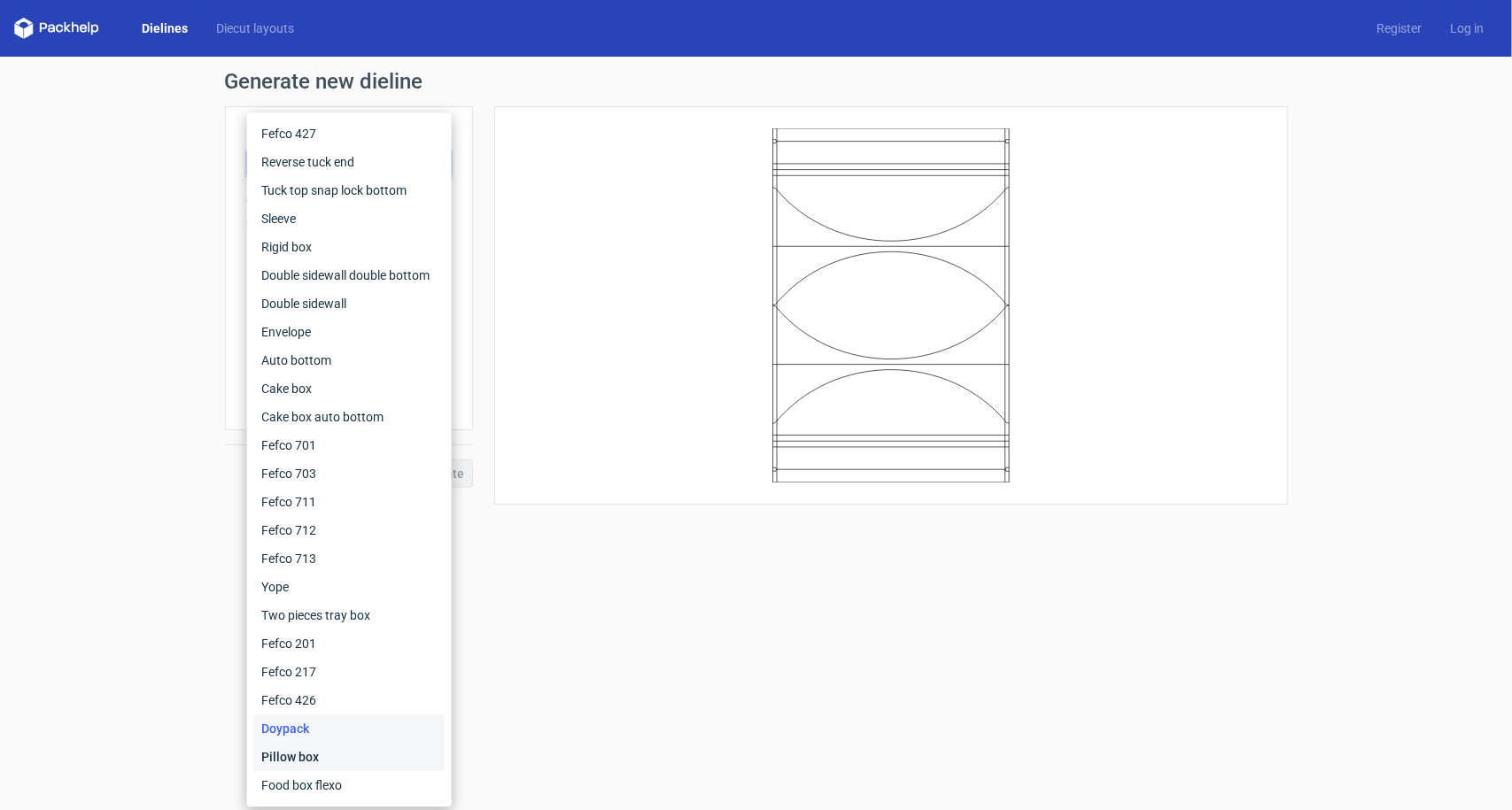
click at [309, 755] on div "Pillow box" at bounding box center [349, 757] width 191 height 28
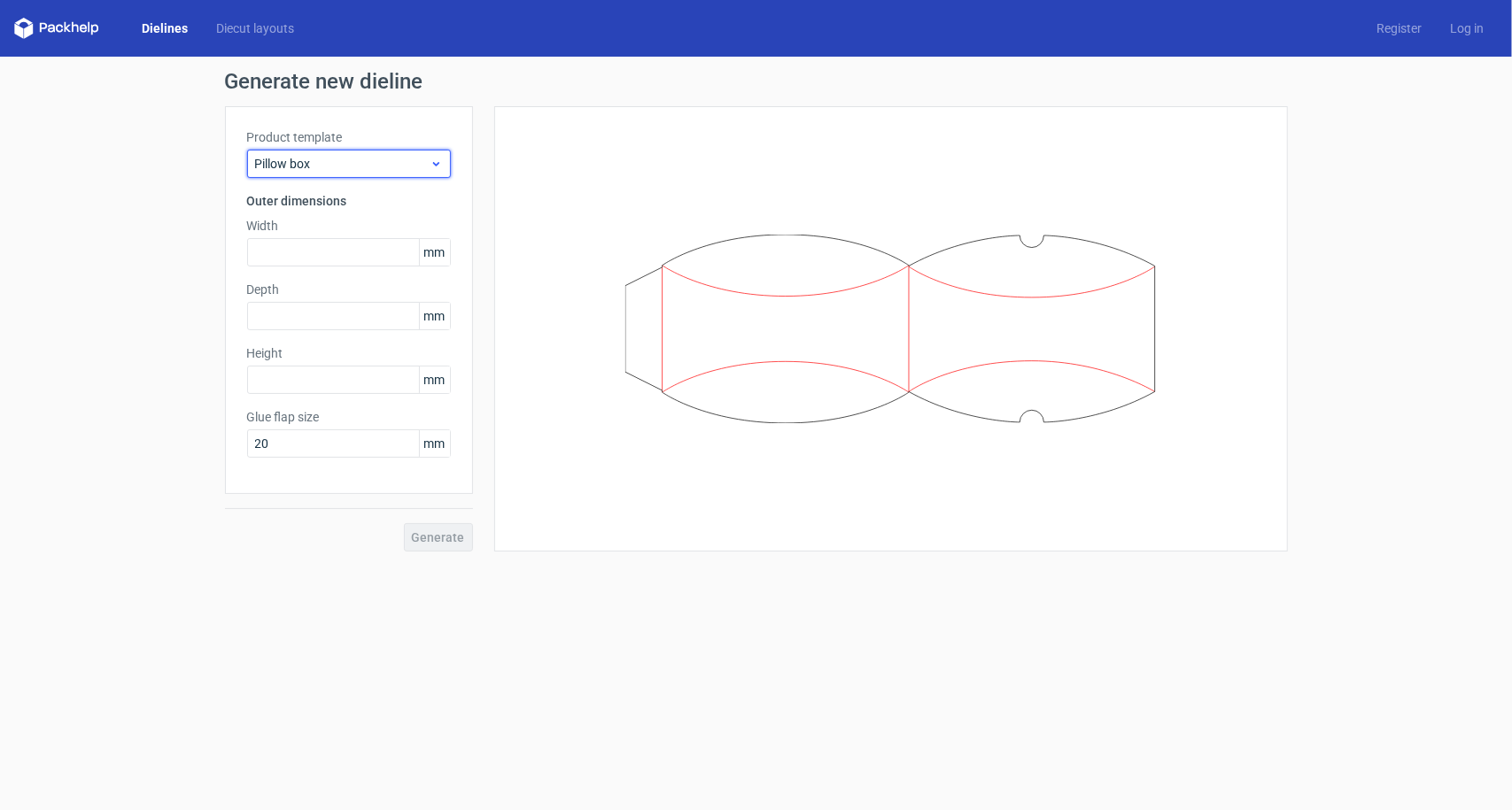
click at [358, 168] on span "Pillow box" at bounding box center [342, 163] width 174 height 18
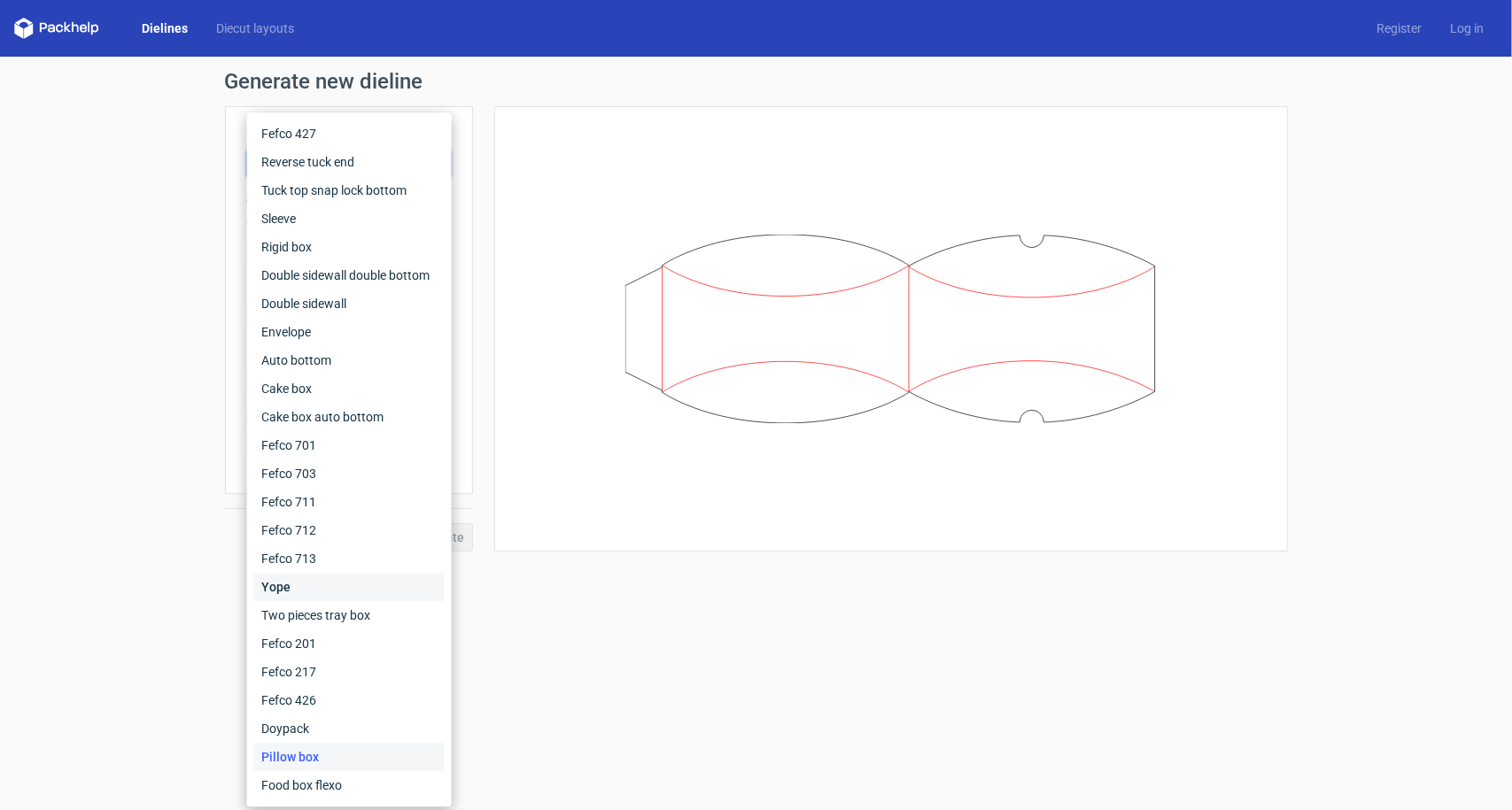
click at [317, 597] on div "Yope" at bounding box center [349, 587] width 191 height 28
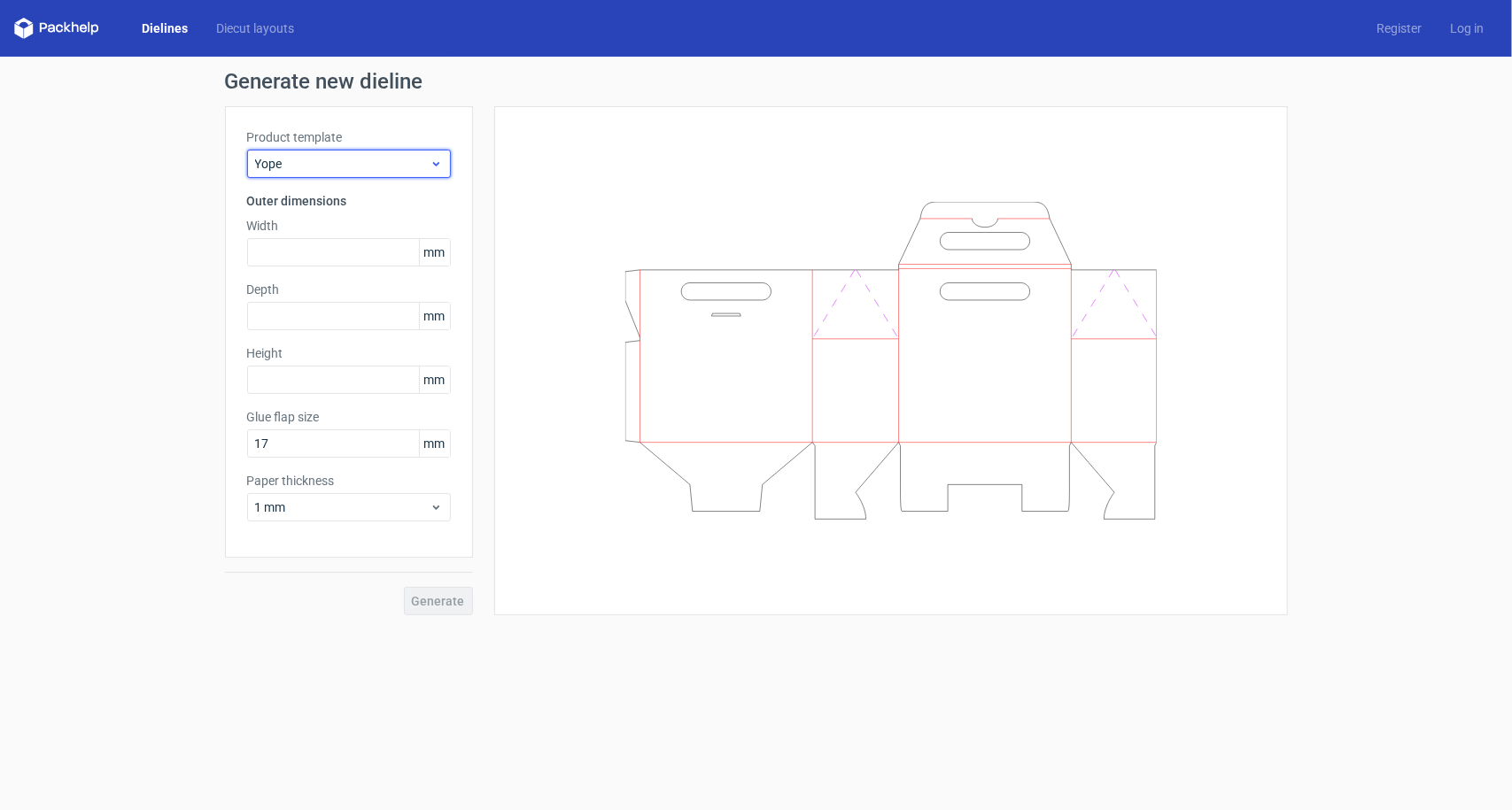
click at [355, 170] on span "Yope" at bounding box center [342, 163] width 174 height 18
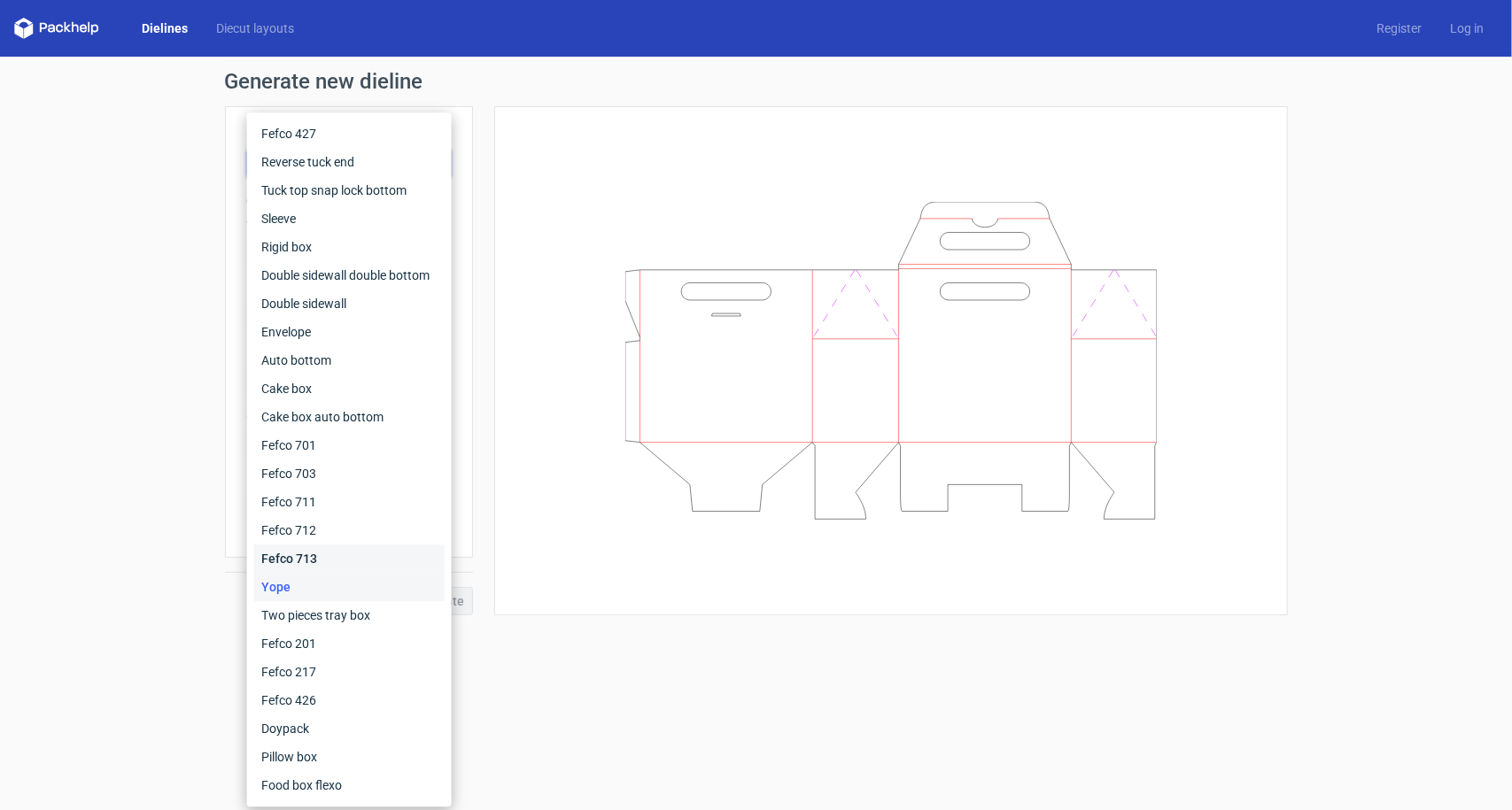
click at [310, 555] on div "Fefco 713" at bounding box center [349, 559] width 191 height 28
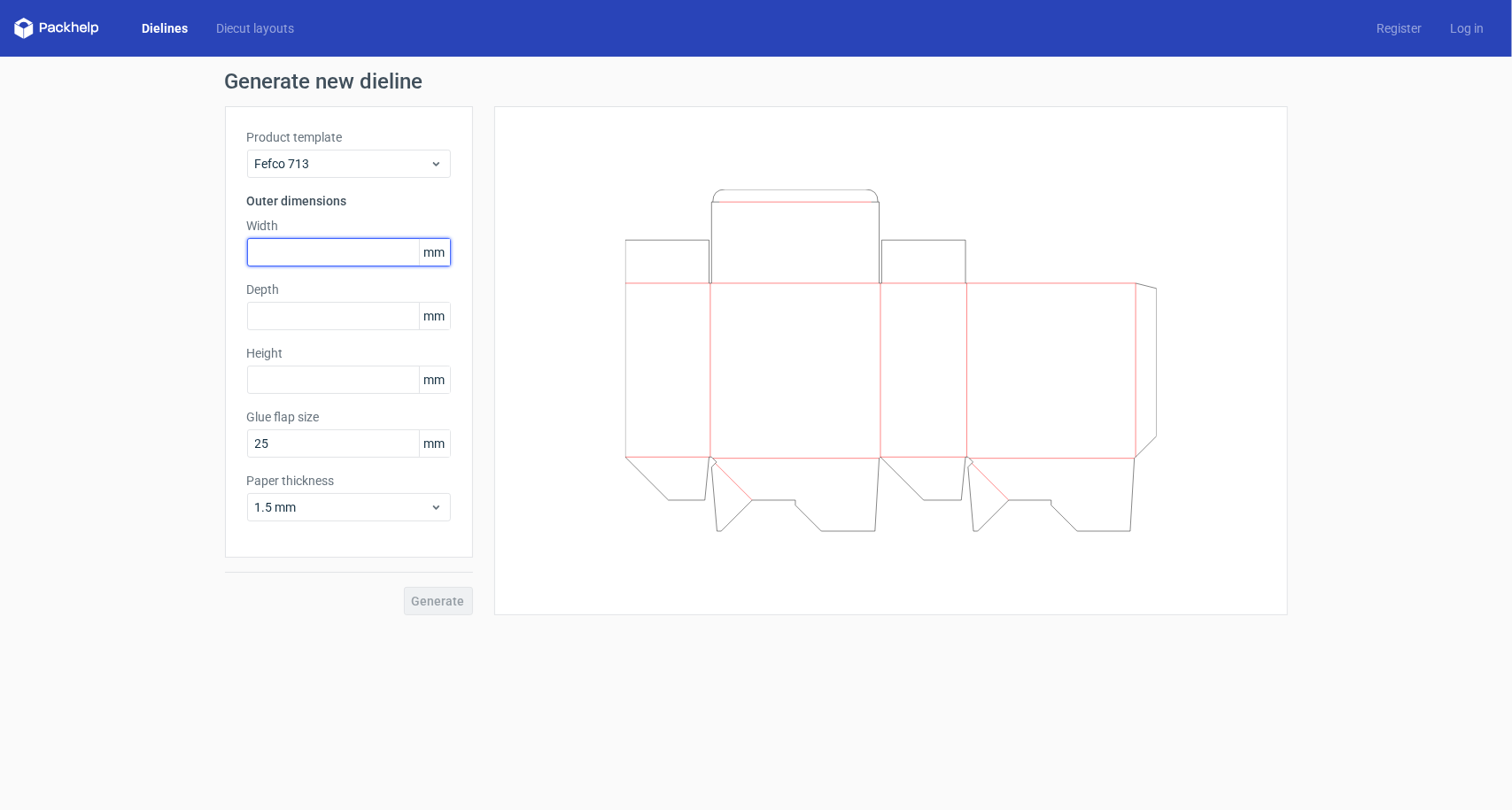
click at [285, 250] on input "text" at bounding box center [348, 252] width 204 height 28
type input "115"
type input "100"
click at [358, 374] on input "text" at bounding box center [348, 380] width 204 height 28
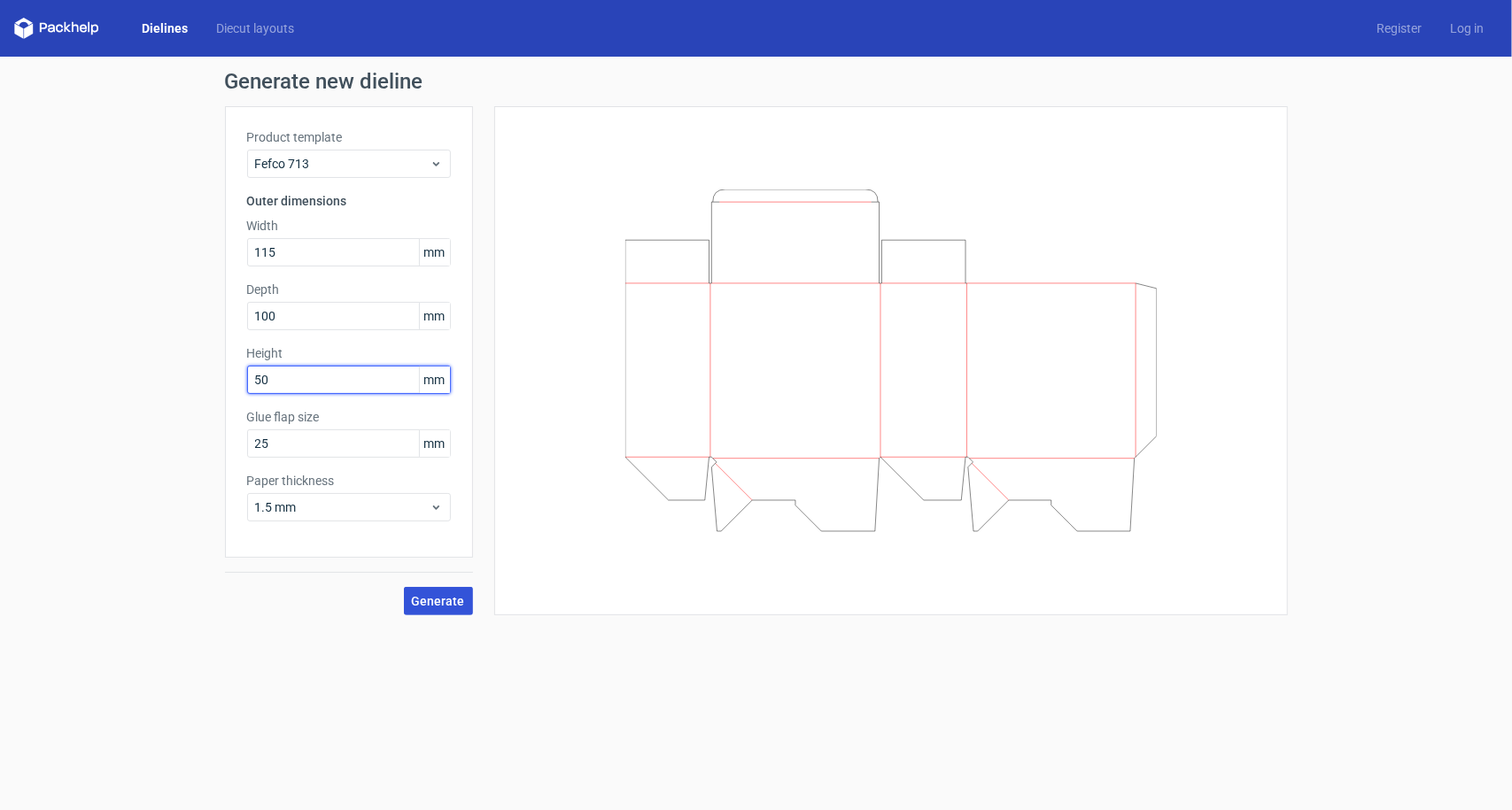
type input "50"
click at [453, 603] on span "Generate" at bounding box center [438, 601] width 53 height 12
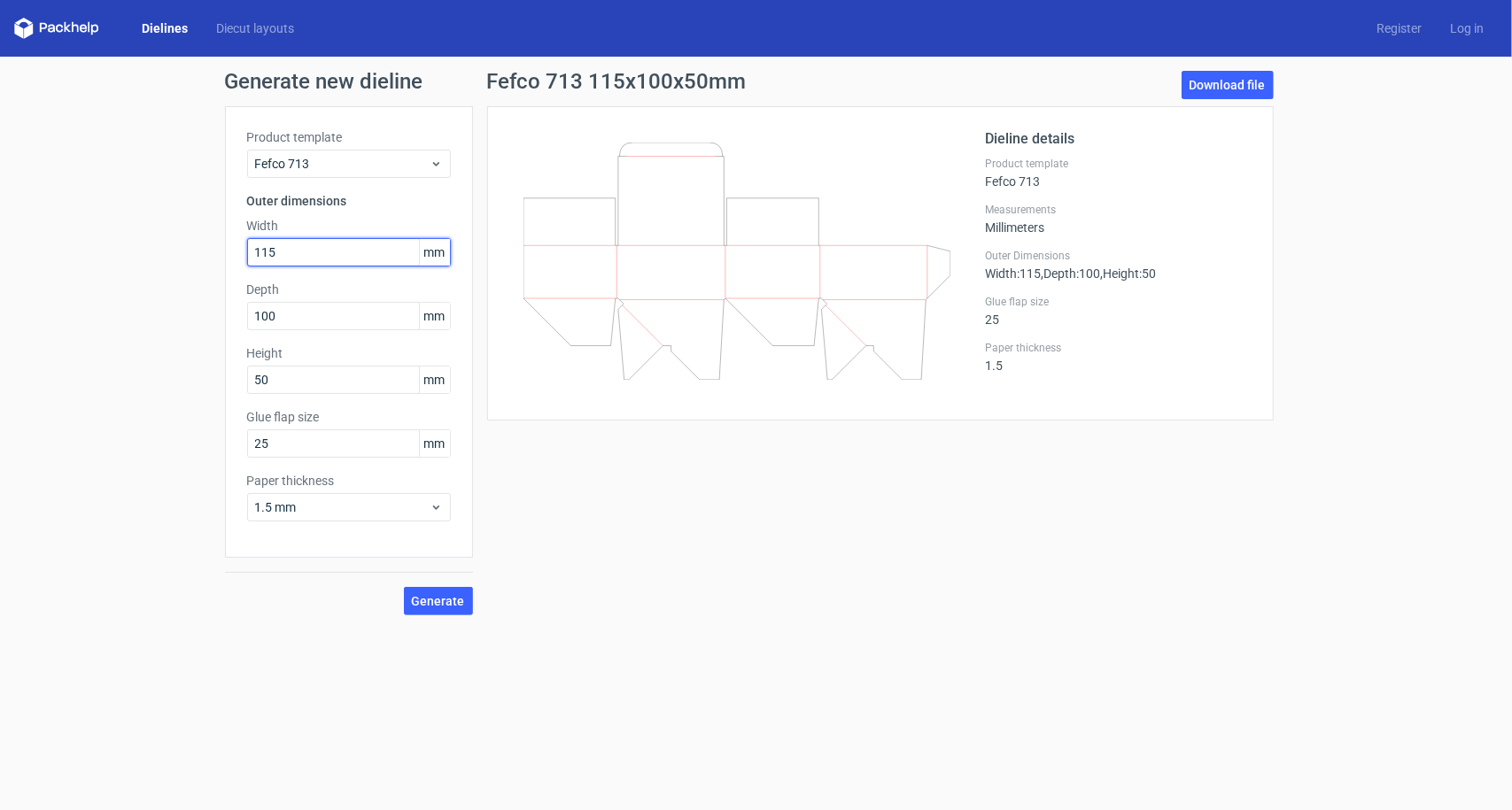
drag, startPoint x: 303, startPoint y: 263, endPoint x: 219, endPoint y: 254, distance: 84.5
click at [219, 254] on div "Generate new dieline Product template Fefco 713 Outer dimensions Width 115 mm D…" at bounding box center [756, 344] width 1512 height 574
click at [395, 155] on span "Fefco 713" at bounding box center [342, 163] width 174 height 18
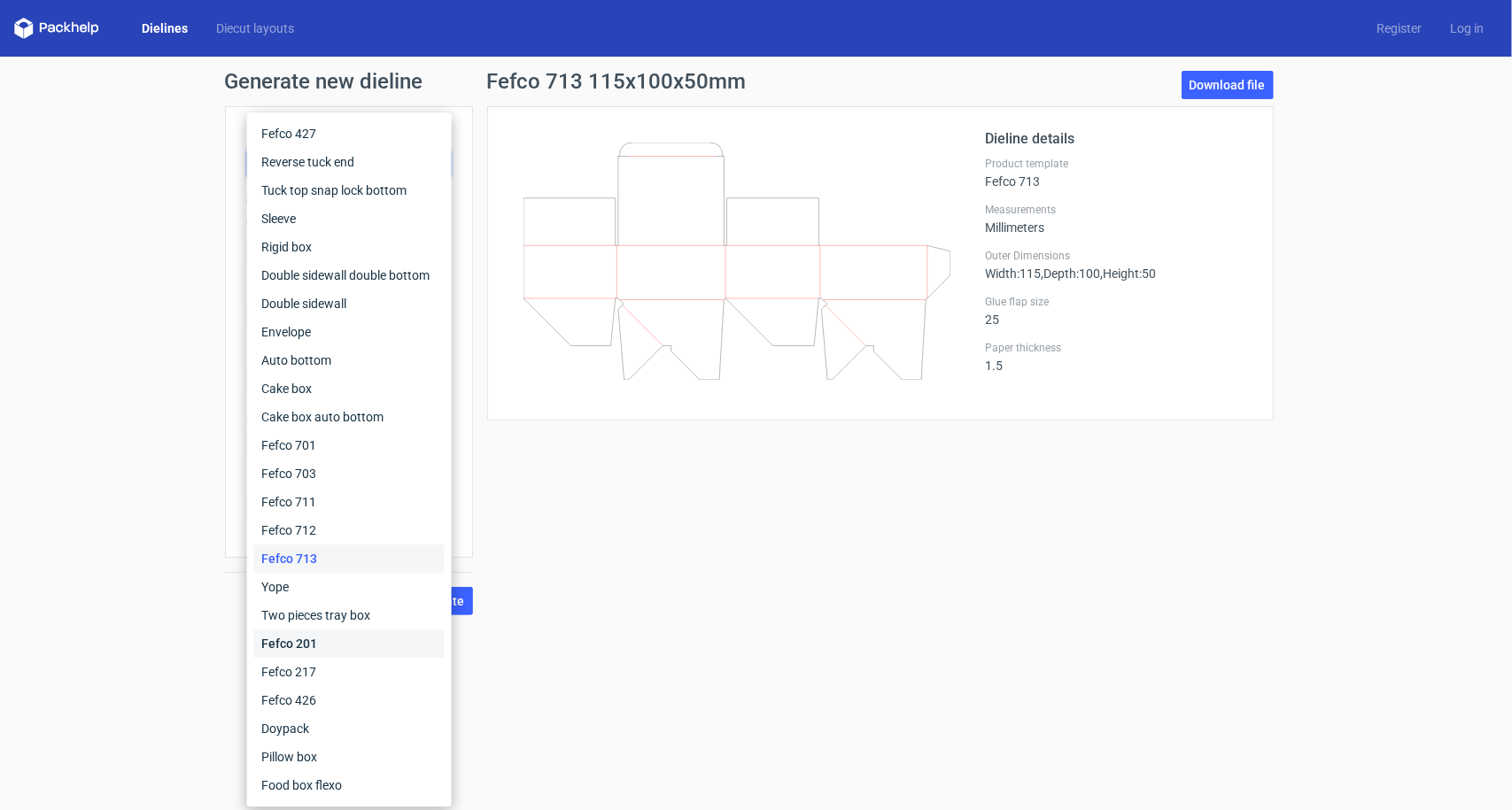
click at [303, 644] on div "Fefco 201" at bounding box center [349, 643] width 191 height 28
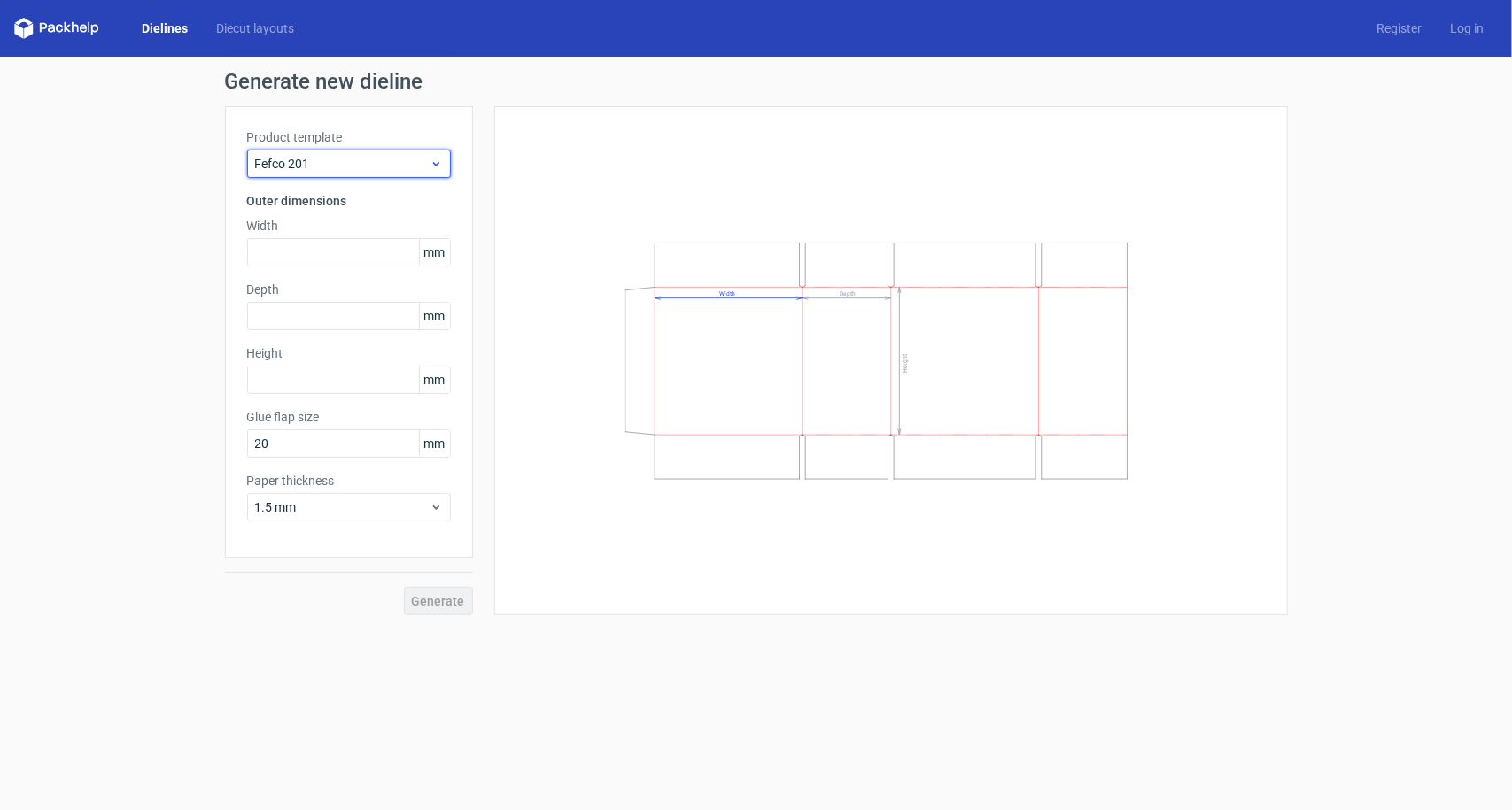
click at [304, 168] on span "Fefco 201" at bounding box center [342, 163] width 174 height 18
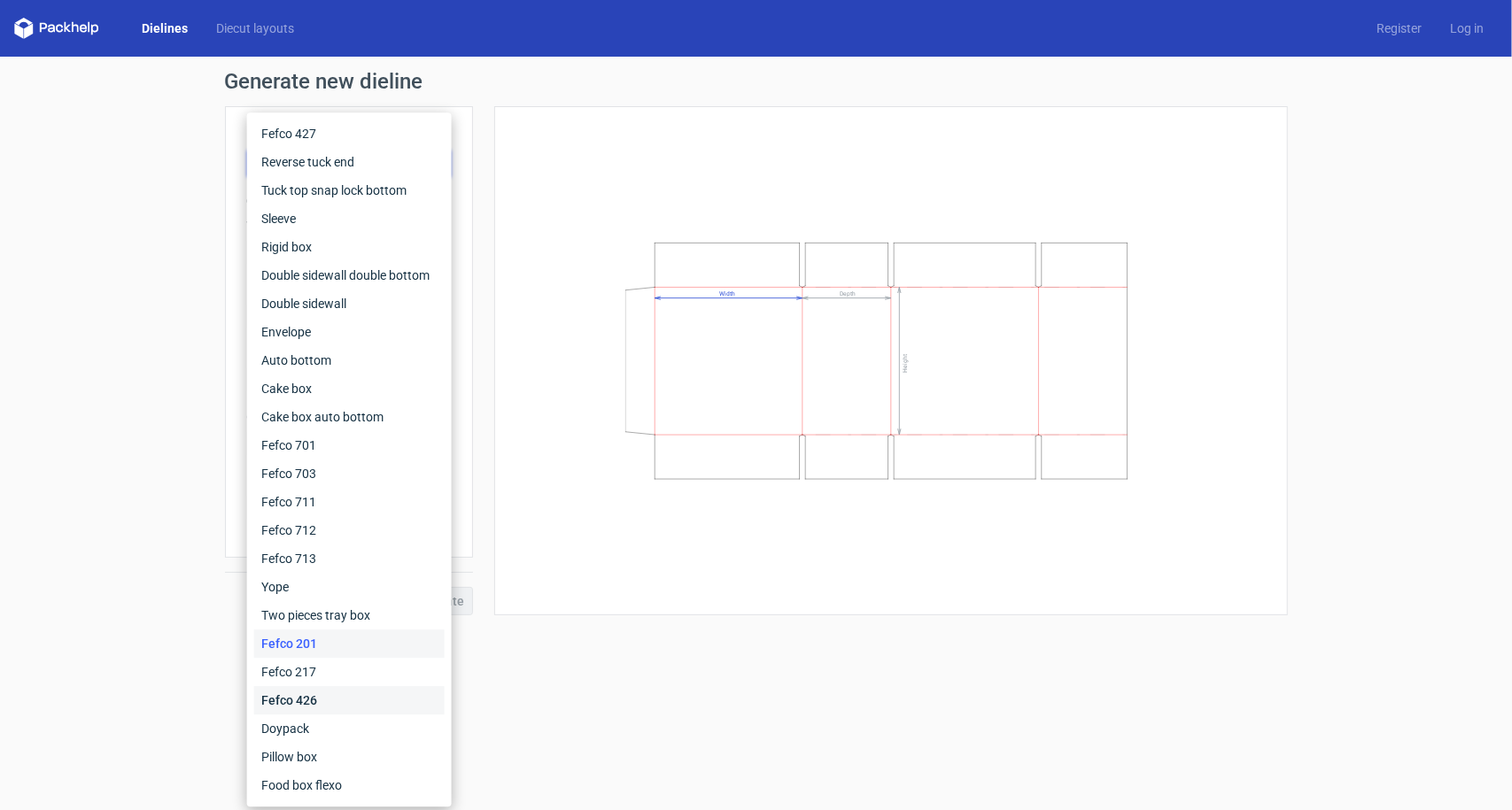
click at [305, 698] on div "Fefco 426" at bounding box center [349, 700] width 191 height 28
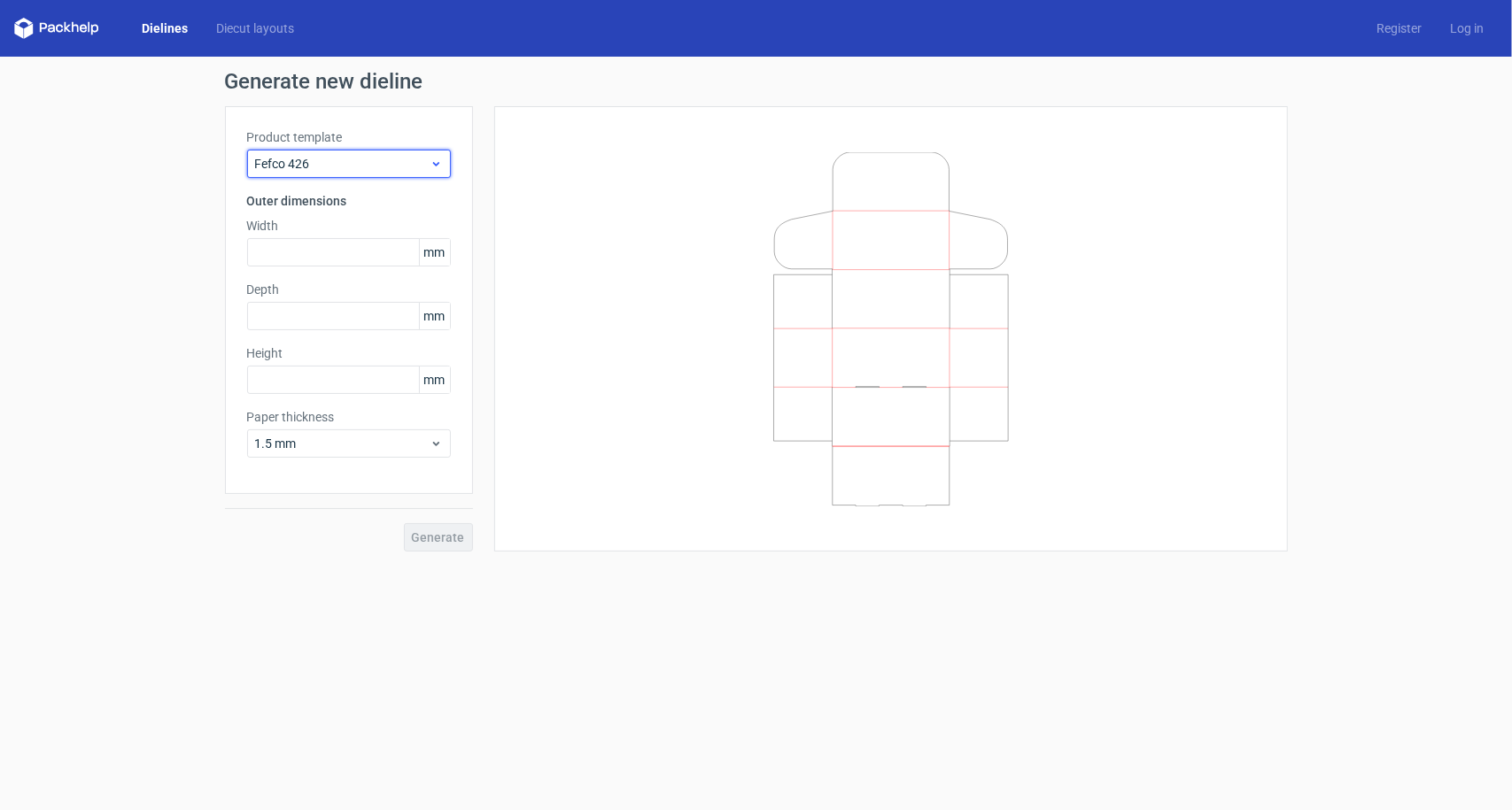
click at [325, 173] on div "Fefco 426" at bounding box center [348, 164] width 204 height 28
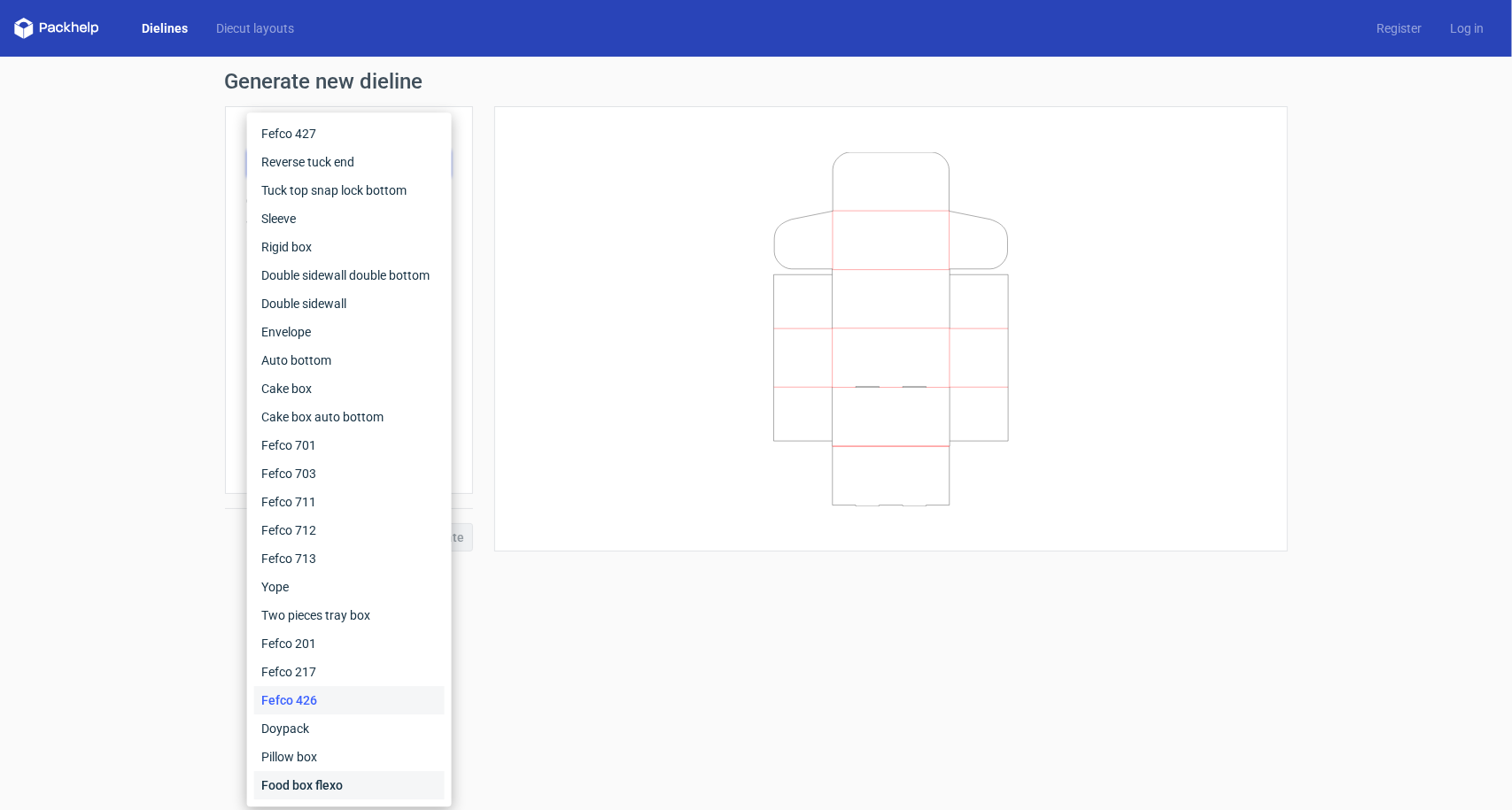
click at [312, 785] on div "Food box flexo" at bounding box center [349, 786] width 191 height 28
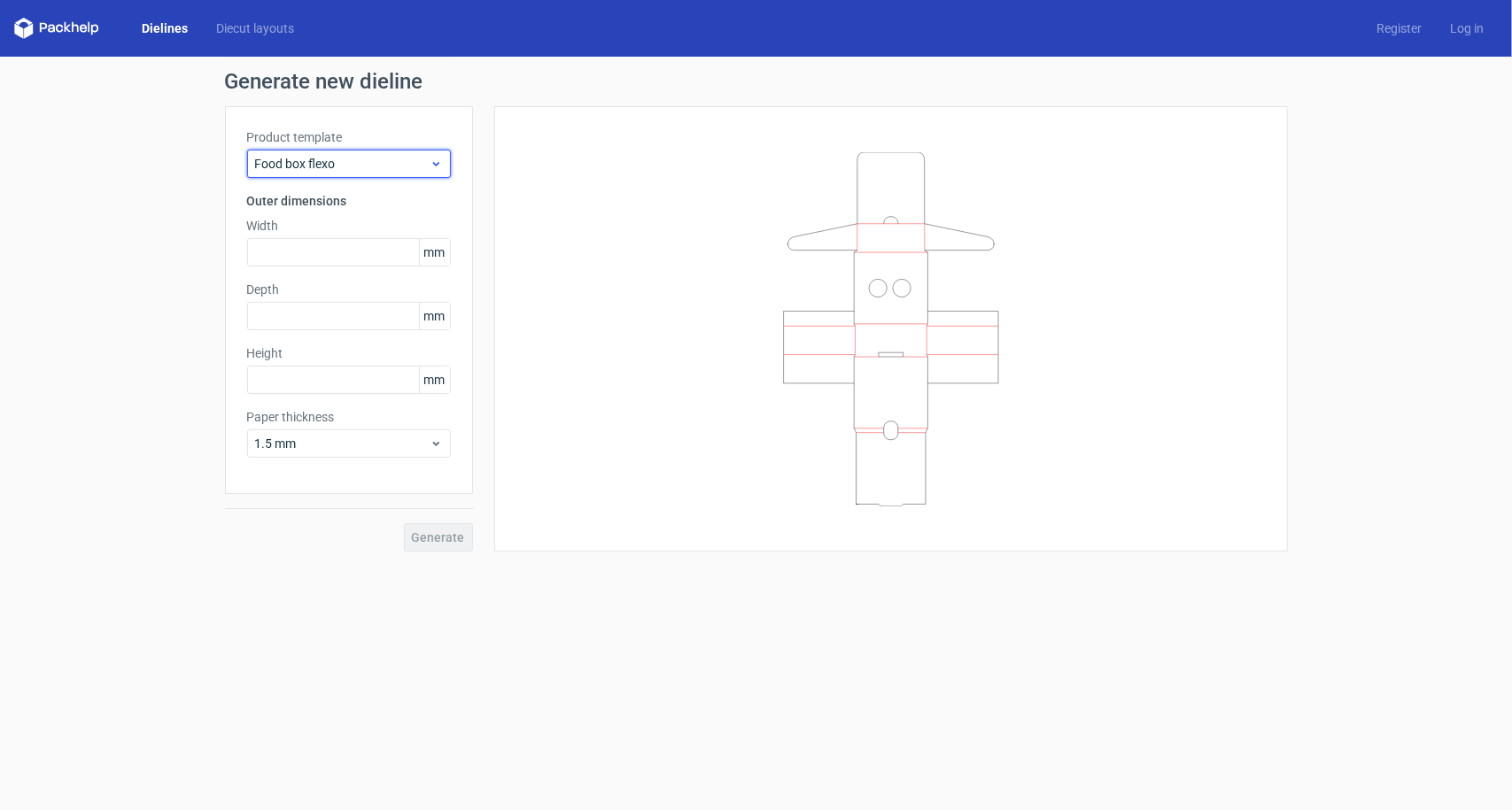
click at [320, 167] on span "Food box flexo" at bounding box center [342, 163] width 174 height 18
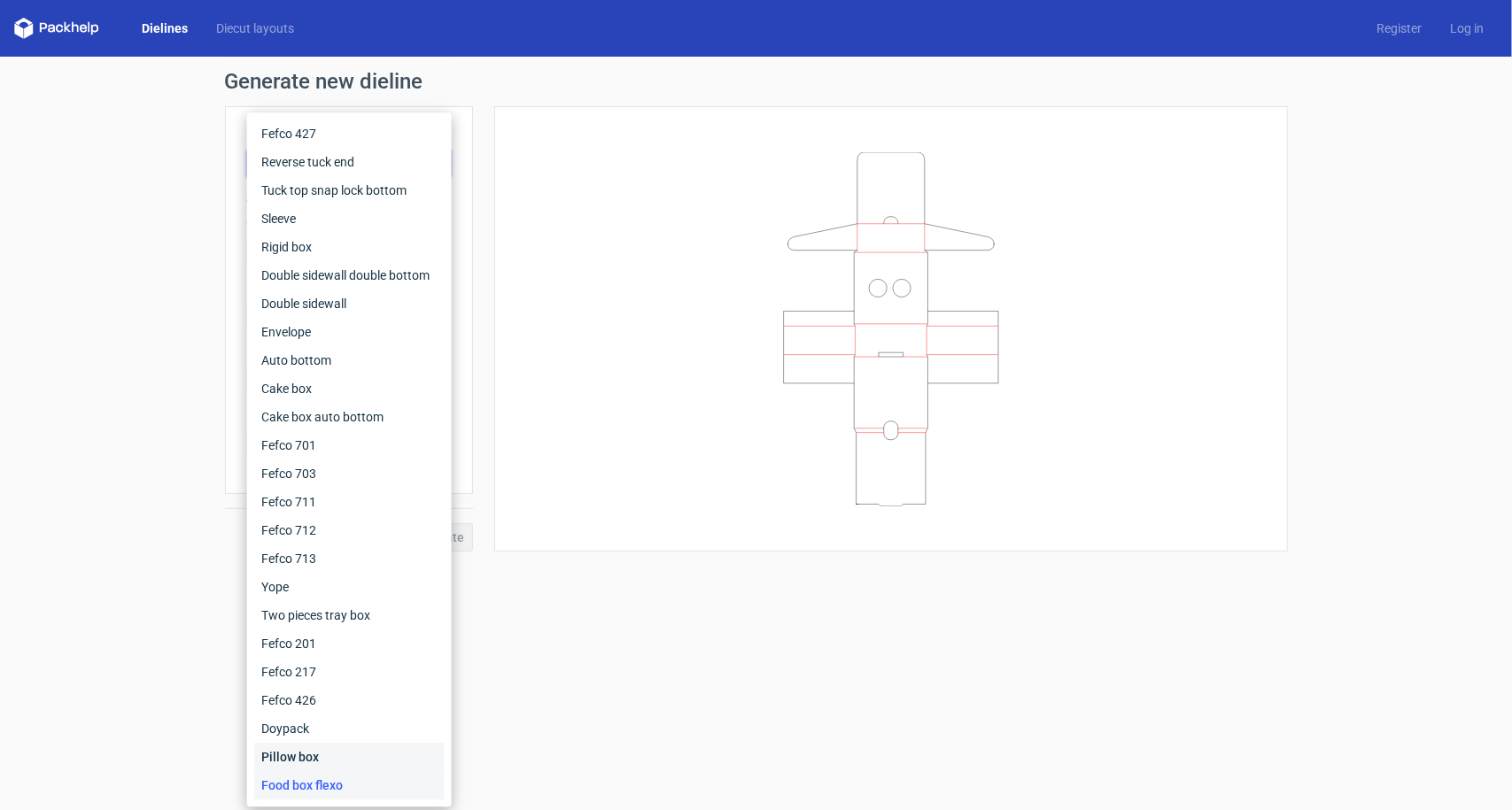
click at [296, 753] on div "Pillow box" at bounding box center [349, 757] width 191 height 28
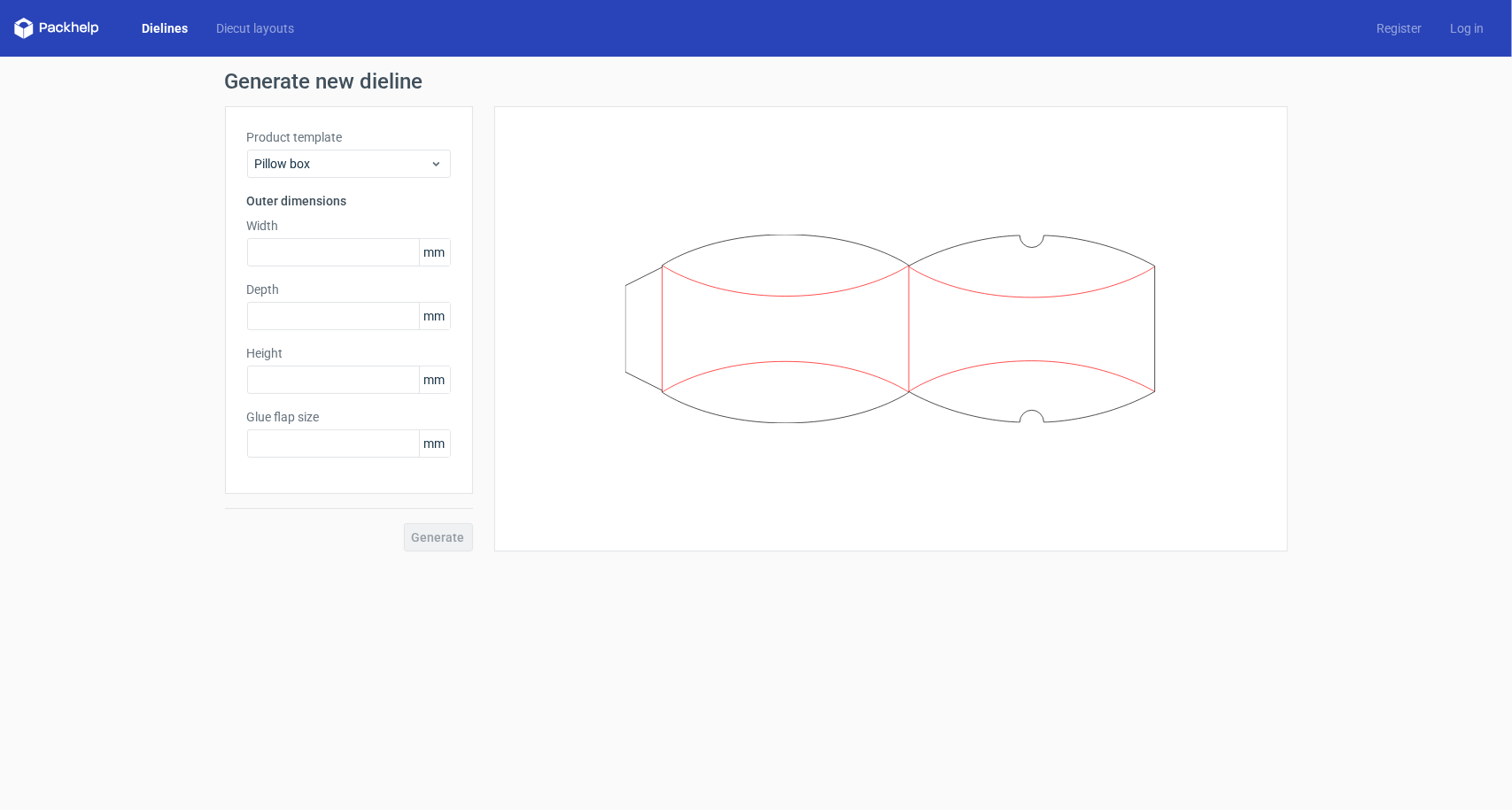
type input "20"
click at [298, 160] on span "Pillow box" at bounding box center [342, 163] width 174 height 18
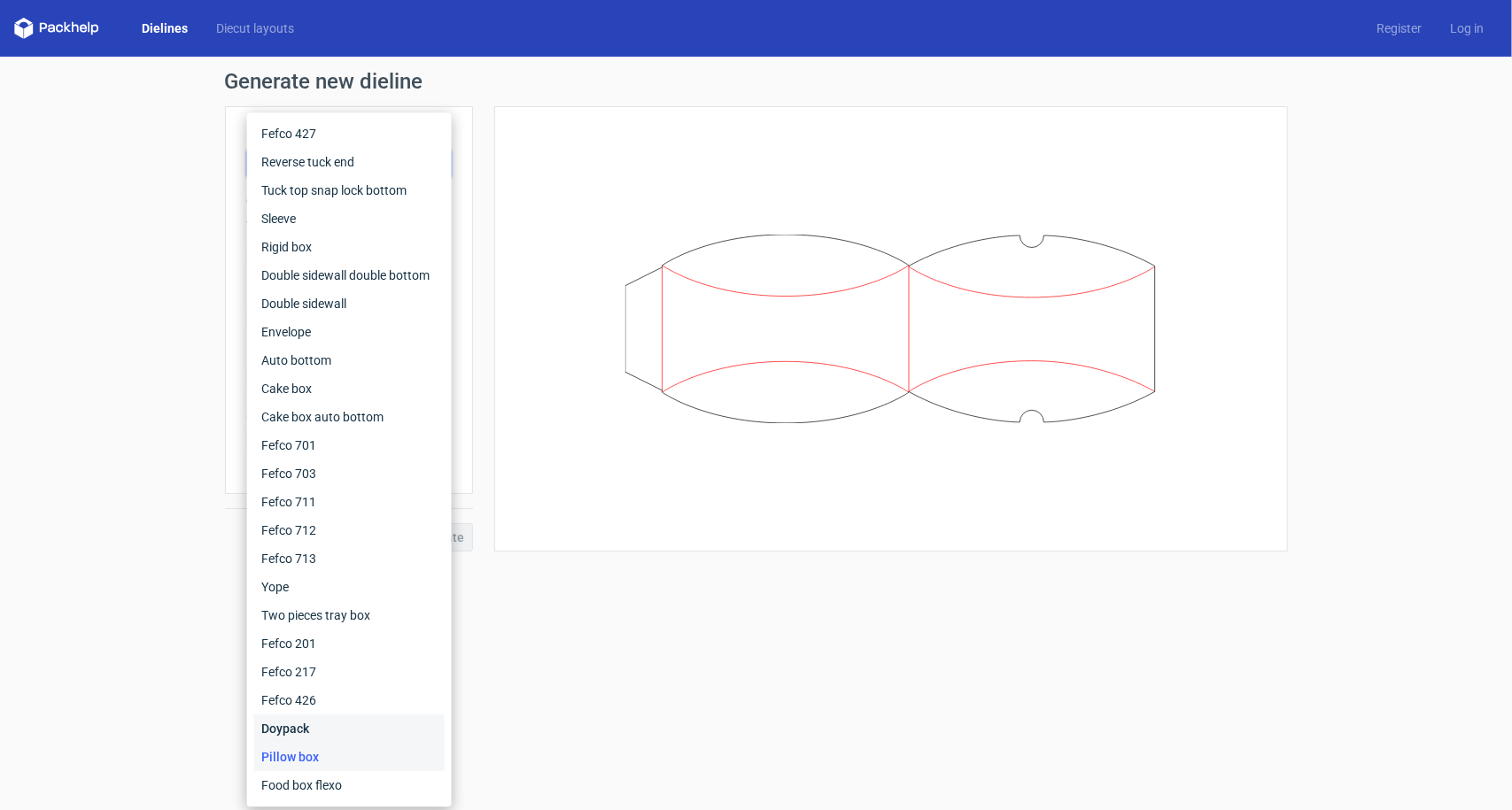
click at [294, 736] on div "Doypack" at bounding box center [349, 729] width 191 height 28
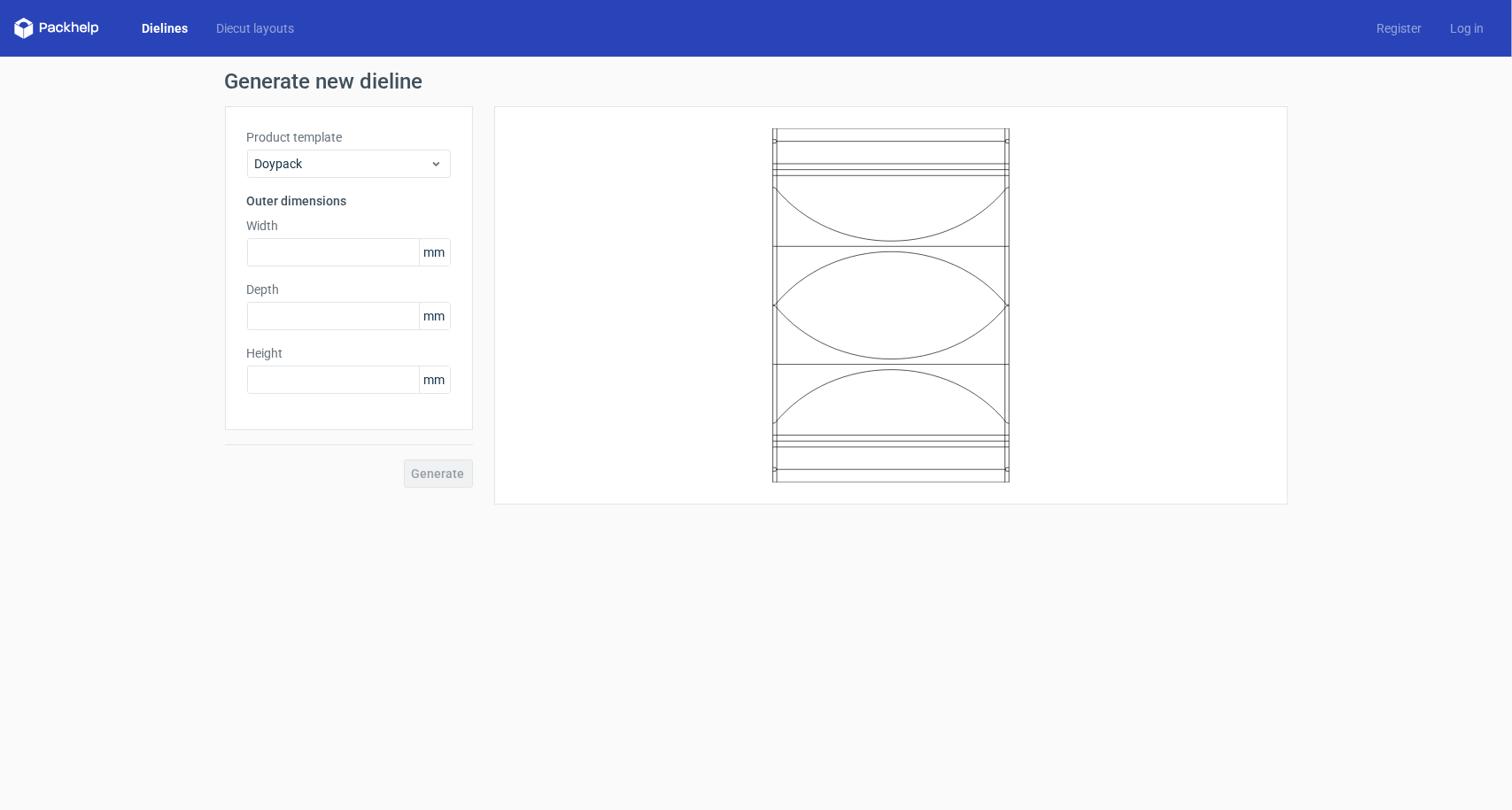
click at [173, 36] on link "Dielines" at bounding box center [165, 28] width 74 height 18
